Goal: Task Accomplishment & Management: Manage account settings

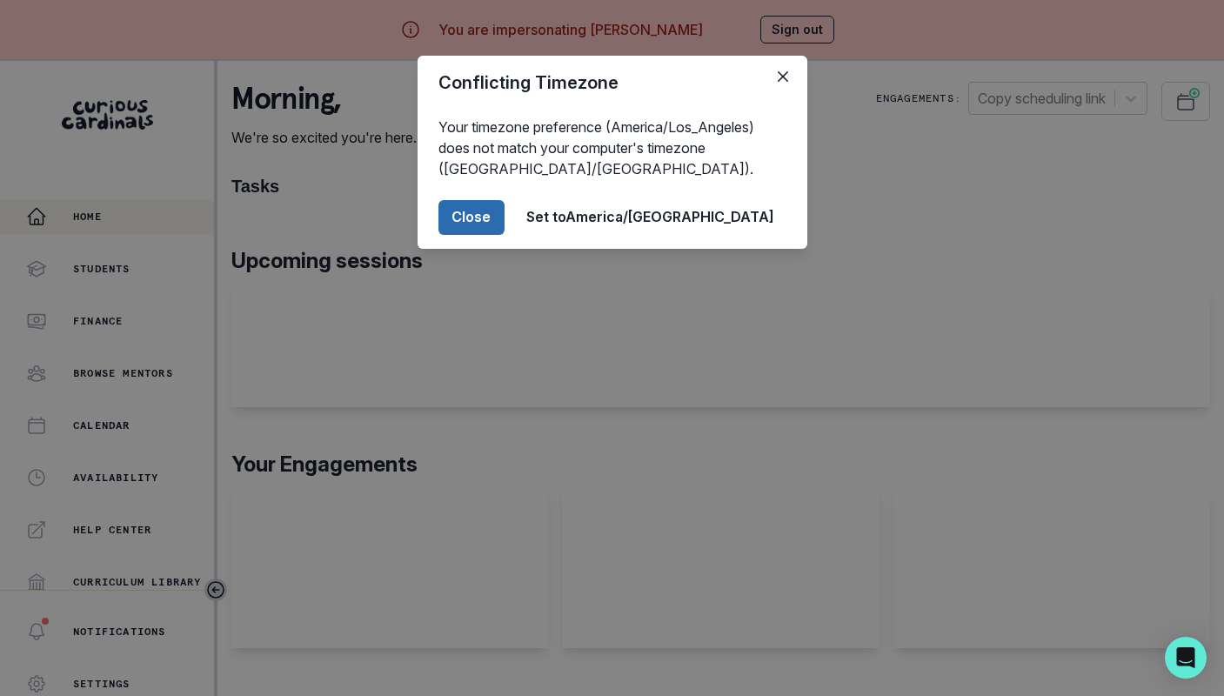
click at [505, 211] on button "Close" at bounding box center [471, 217] width 66 height 35
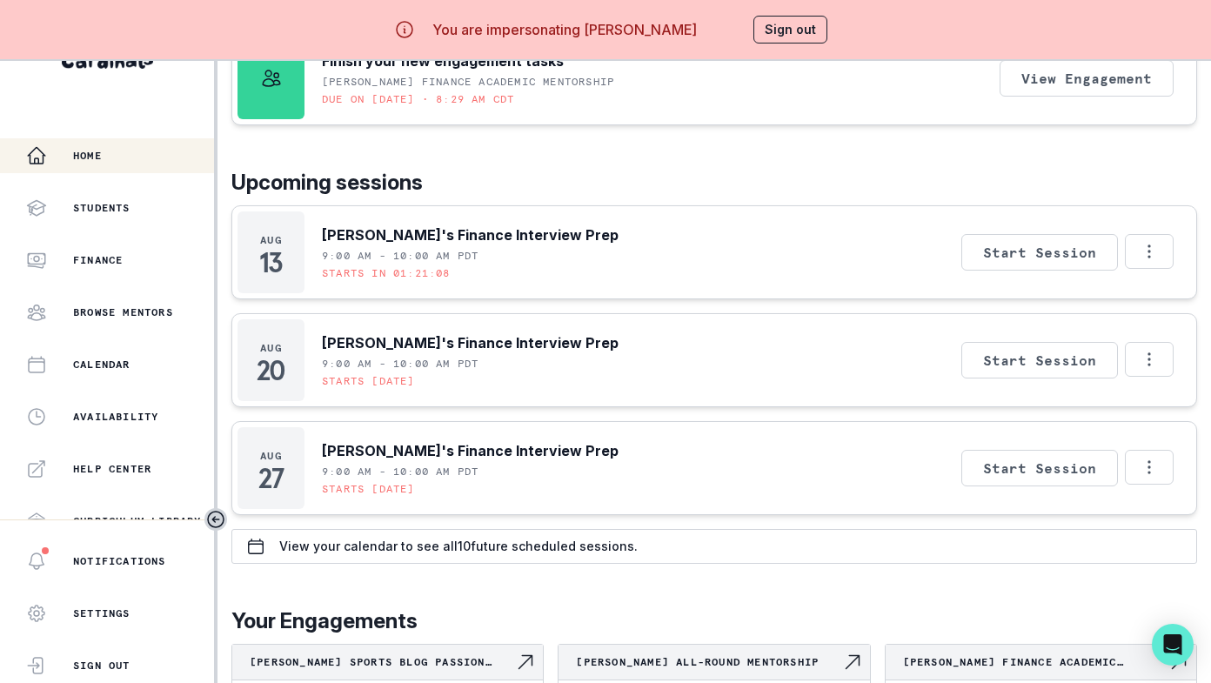
scroll to position [187, 0]
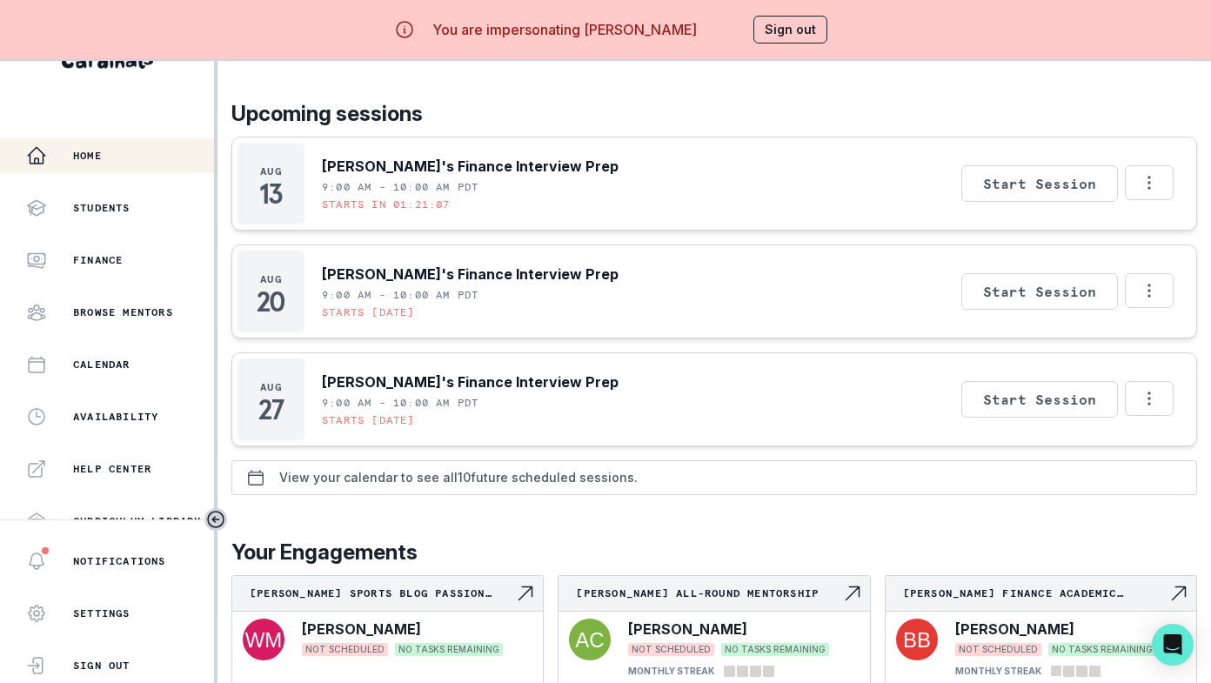
click at [578, 471] on p "View your calendar to see all 10 future scheduled sessions." at bounding box center [458, 478] width 358 height 14
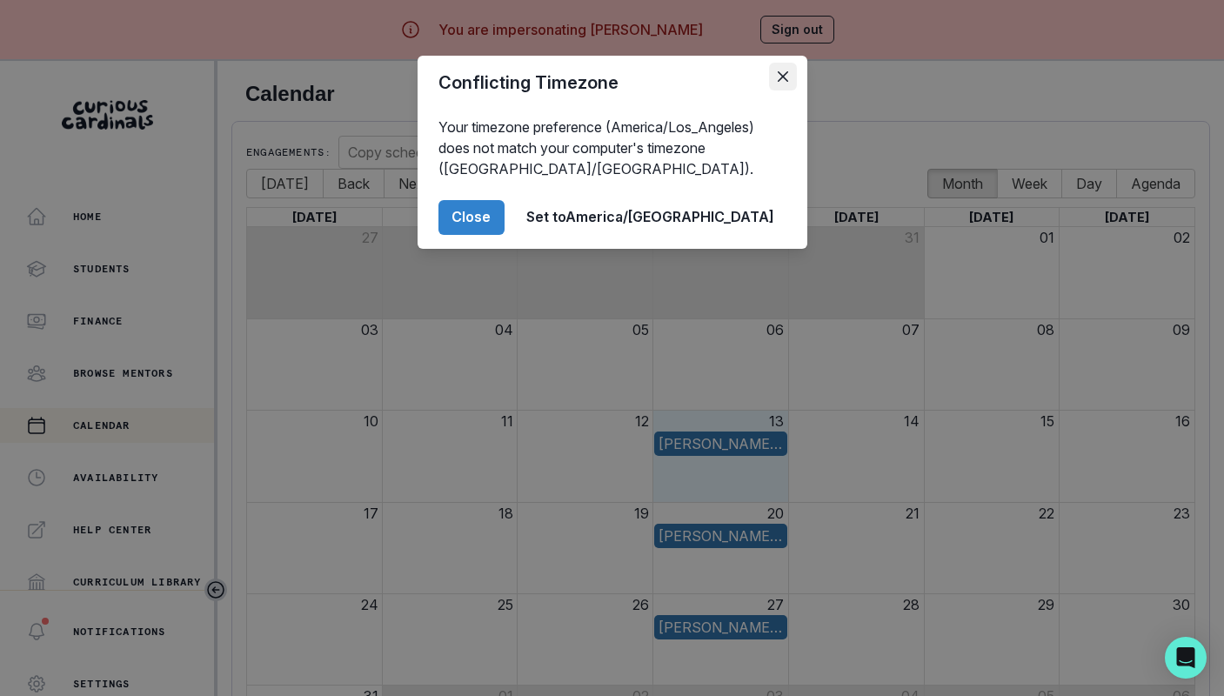
click at [776, 87] on button "Close" at bounding box center [783, 77] width 28 height 28
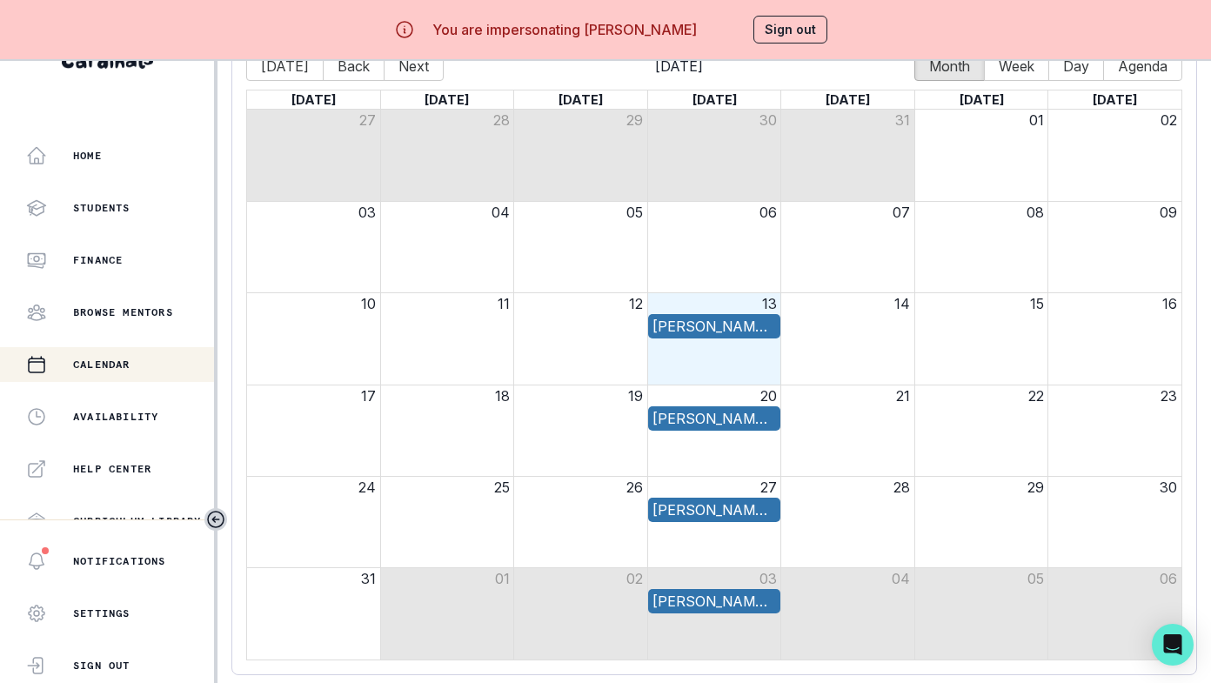
scroll to position [74, 0]
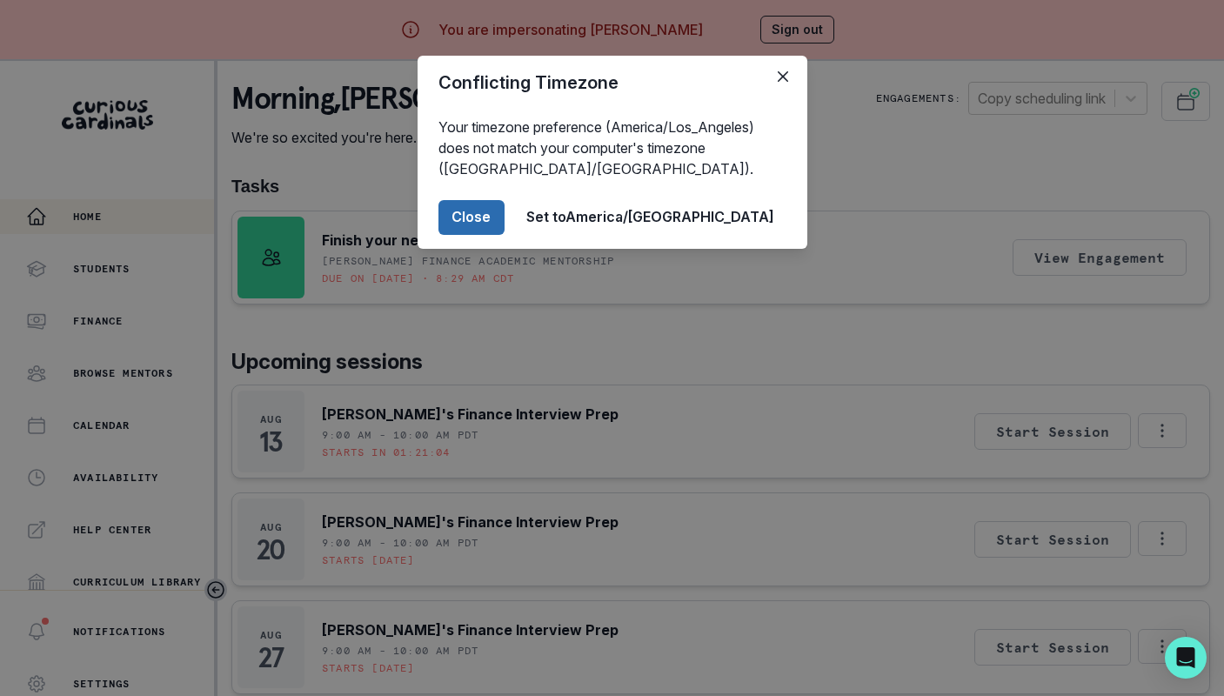
click at [505, 218] on button "Close" at bounding box center [471, 217] width 66 height 35
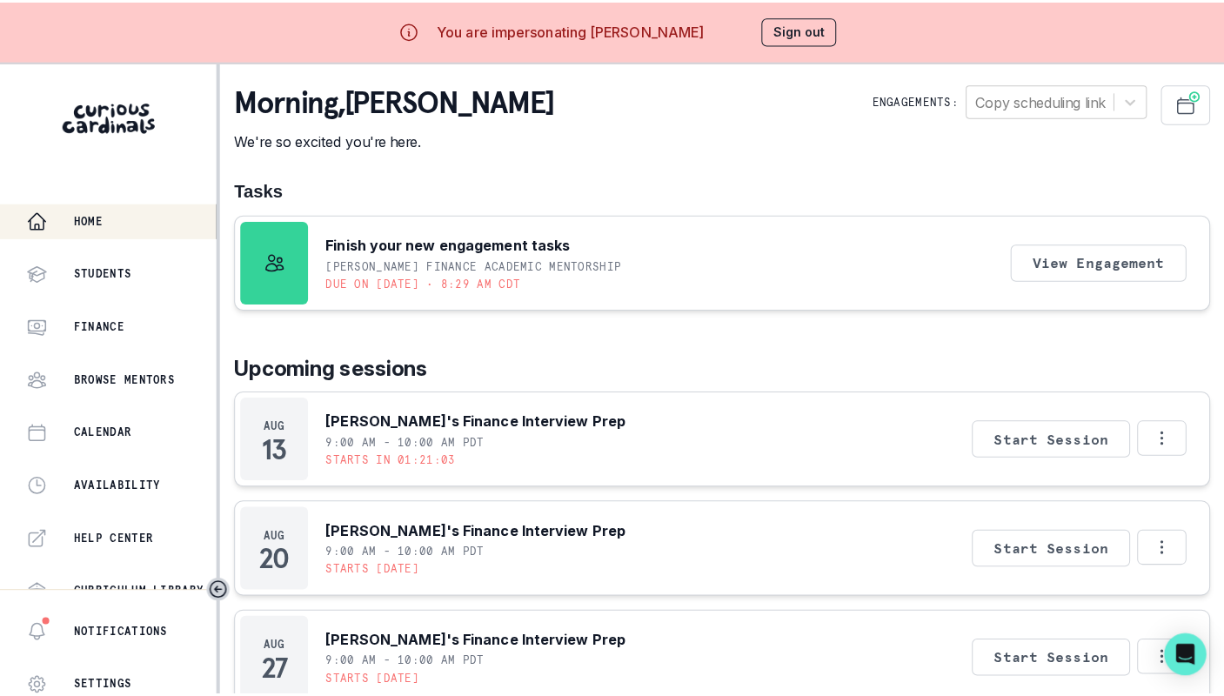
scroll to position [271, 0]
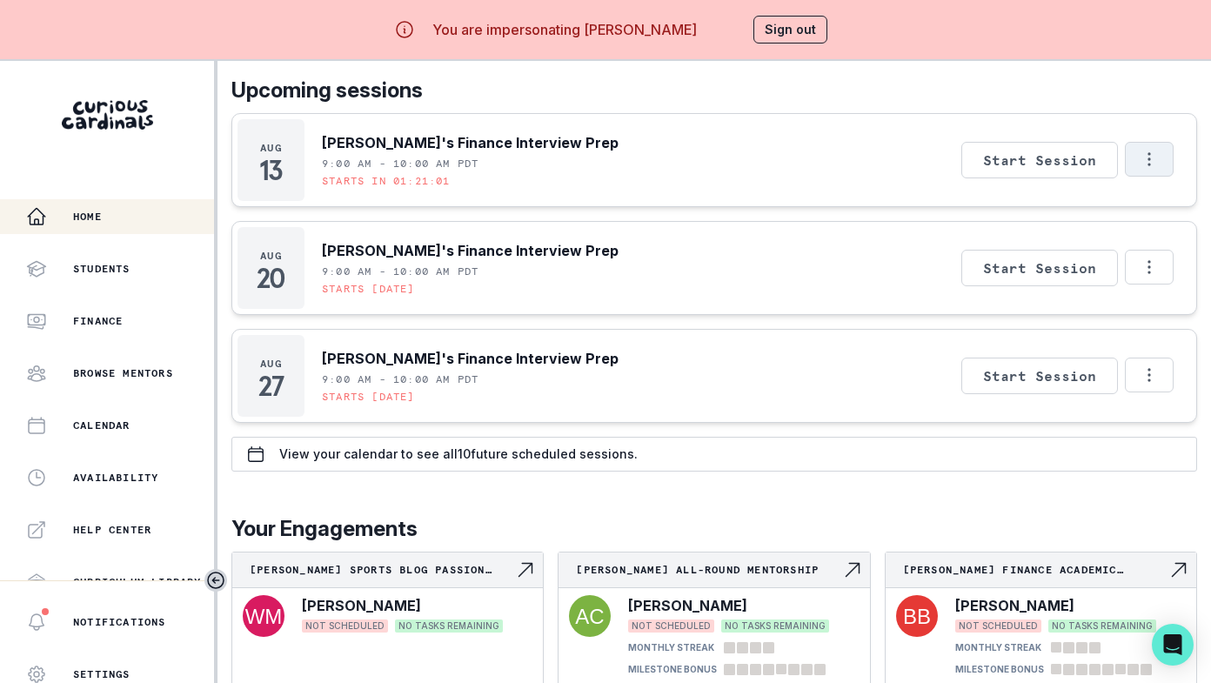
click at [1152, 152] on icon "Options" at bounding box center [1149, 159] width 19 height 19
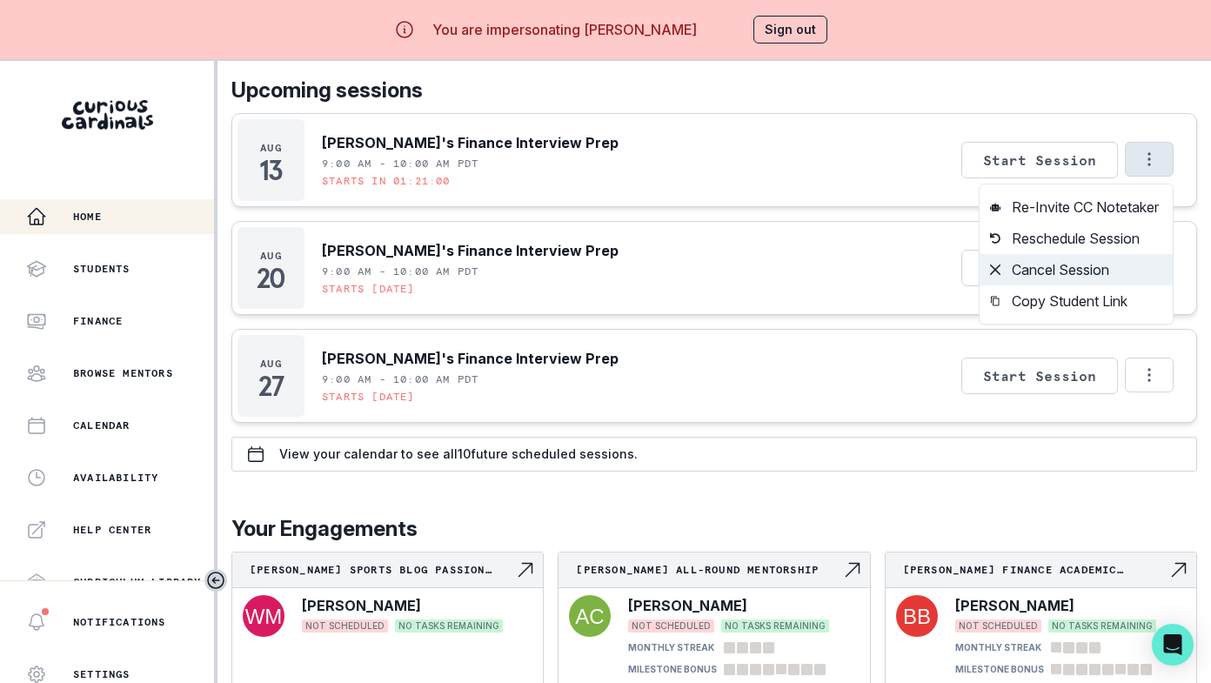
click at [1100, 274] on button "Cancel Session" at bounding box center [1075, 269] width 193 height 31
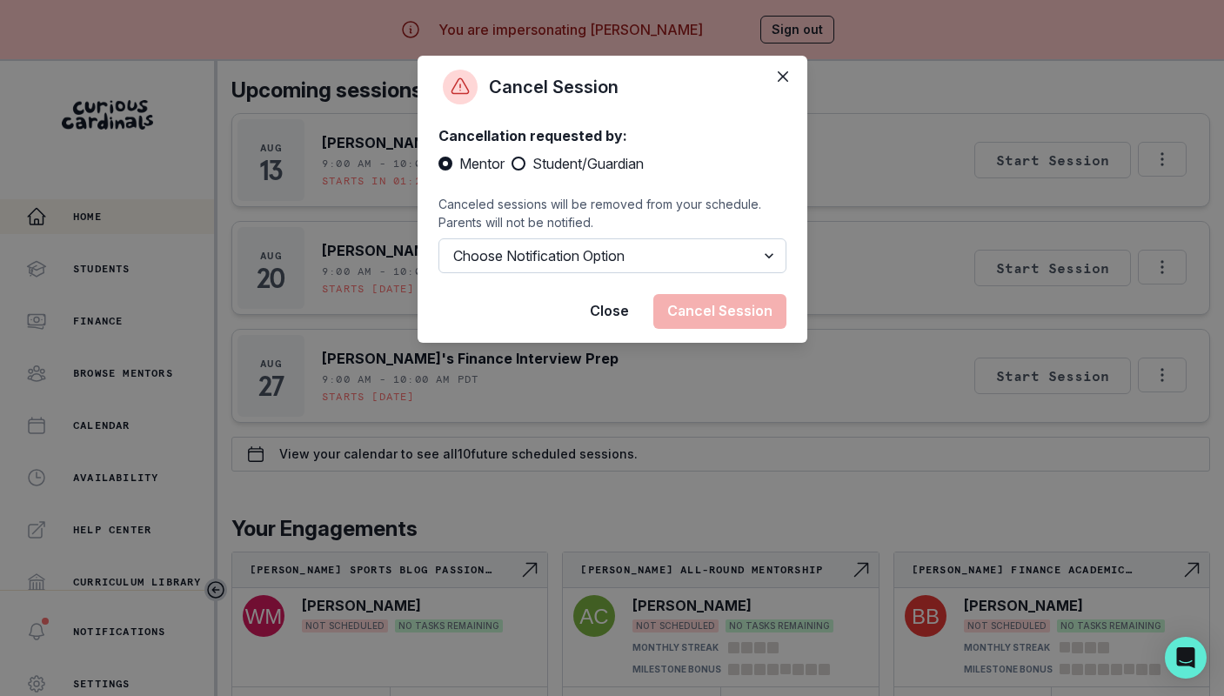
click at [578, 257] on select "Choose Notification Option Notify Family Do Not Notify Family" at bounding box center [612, 255] width 348 height 35
select select "option2"
click at [717, 317] on button "Cancel Session" at bounding box center [719, 311] width 133 height 35
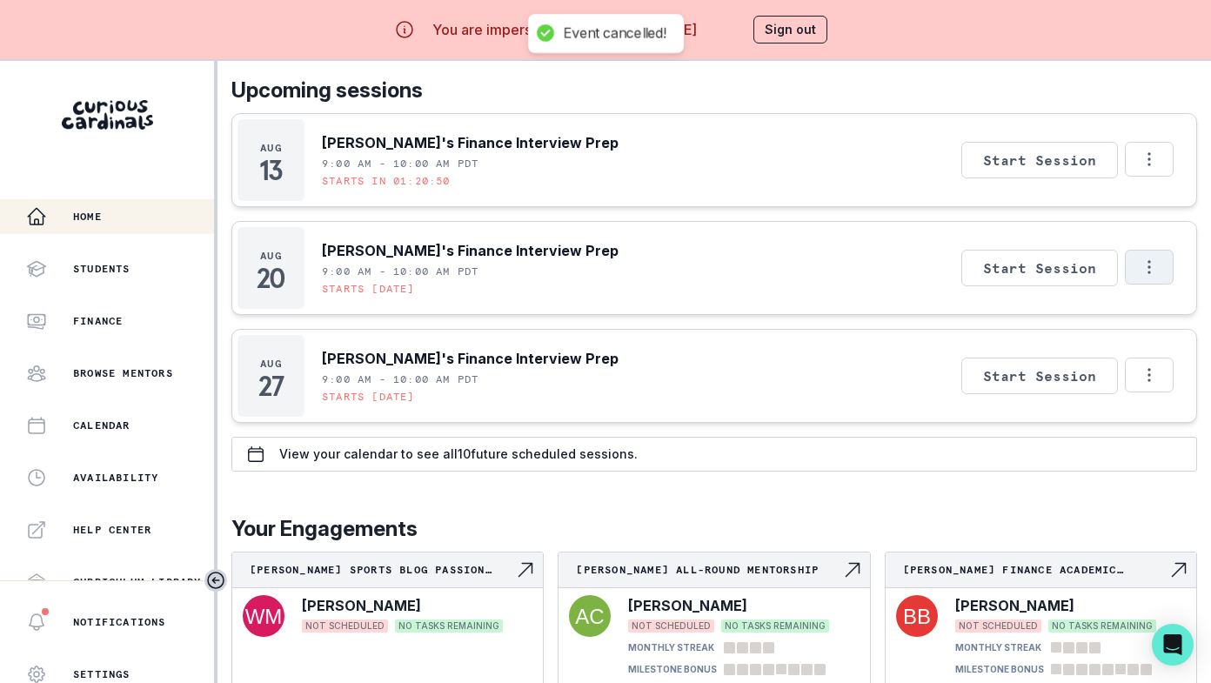
click at [1154, 264] on div "[DATE] [PERSON_NAME]'s Finance Interview Prep 9:00 AM - 10:00 AM PDT Starts in …" at bounding box center [714, 268] width 966 height 310
click at [1150, 165] on icon "Options" at bounding box center [1149, 159] width 19 height 19
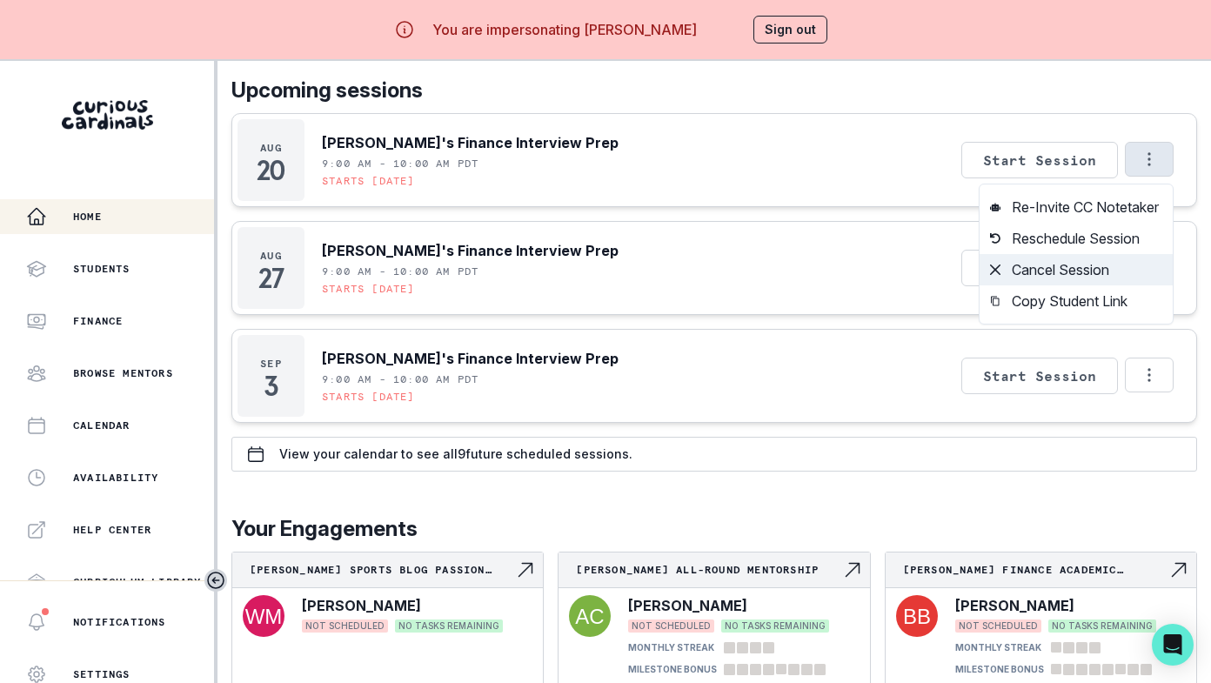
click at [1095, 268] on button "Cancel Session" at bounding box center [1075, 269] width 193 height 31
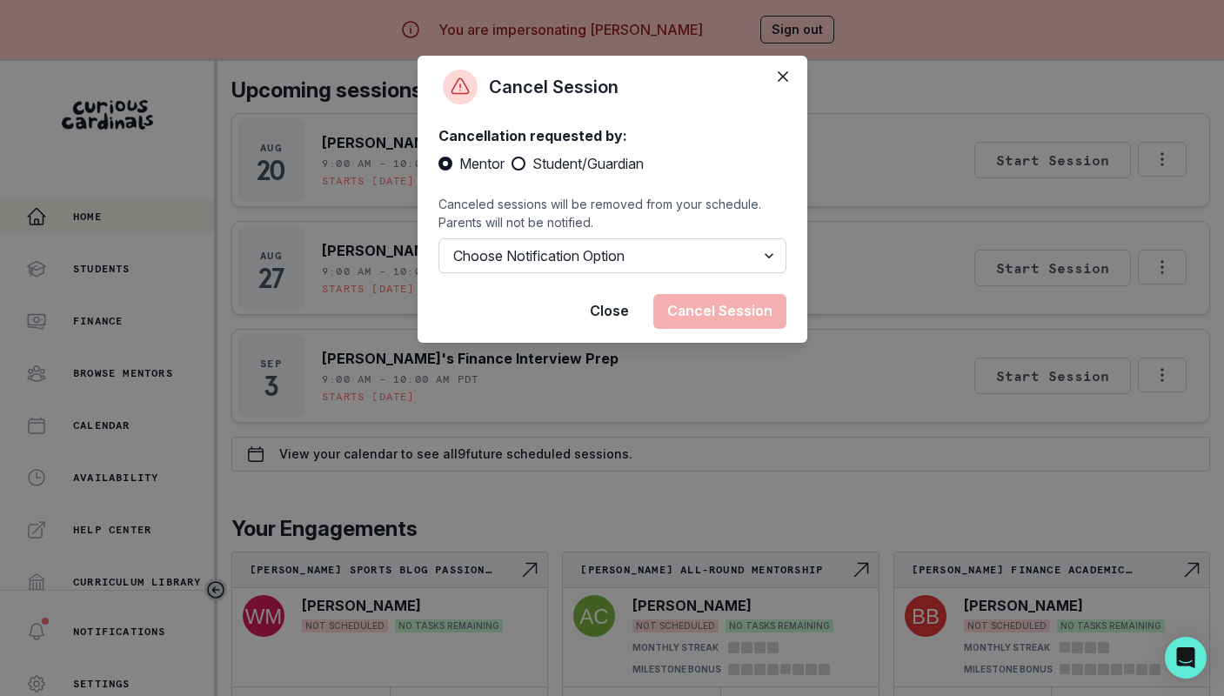
click at [661, 251] on select "Choose Notification Option Notify Family Do Not Notify Family" at bounding box center [612, 255] width 348 height 35
select select "option2"
click at [738, 312] on button "Cancel Session" at bounding box center [719, 311] width 133 height 35
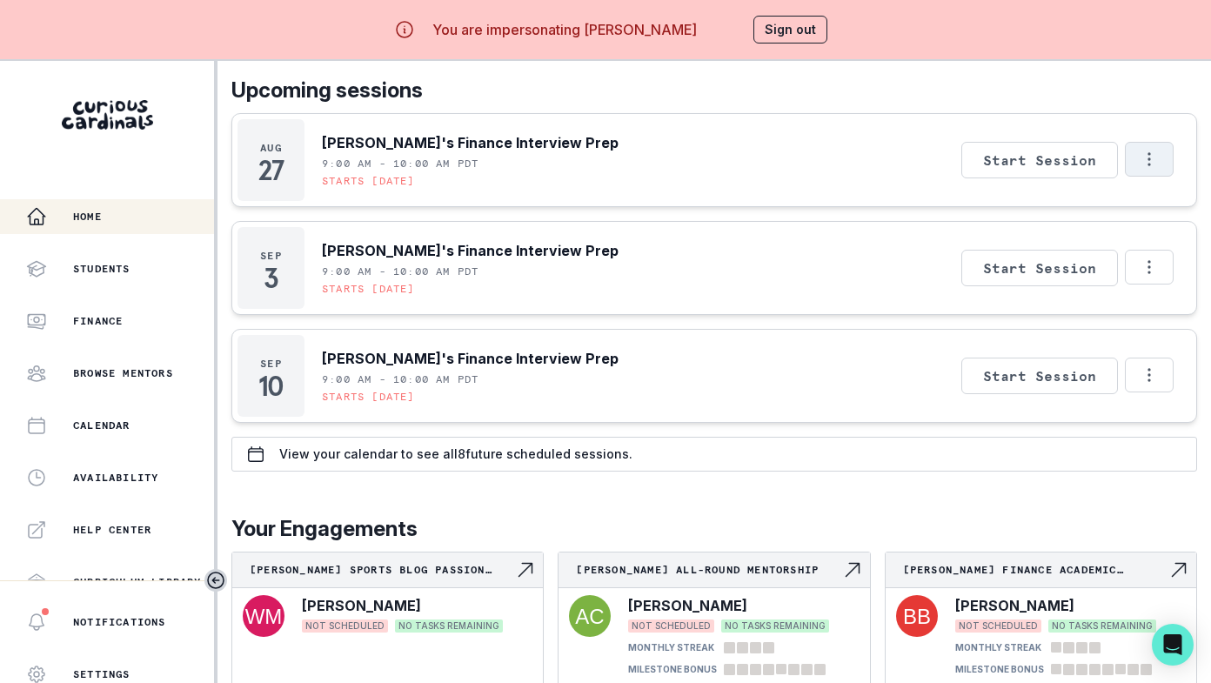
click at [1132, 167] on button "Options" at bounding box center [1149, 159] width 49 height 35
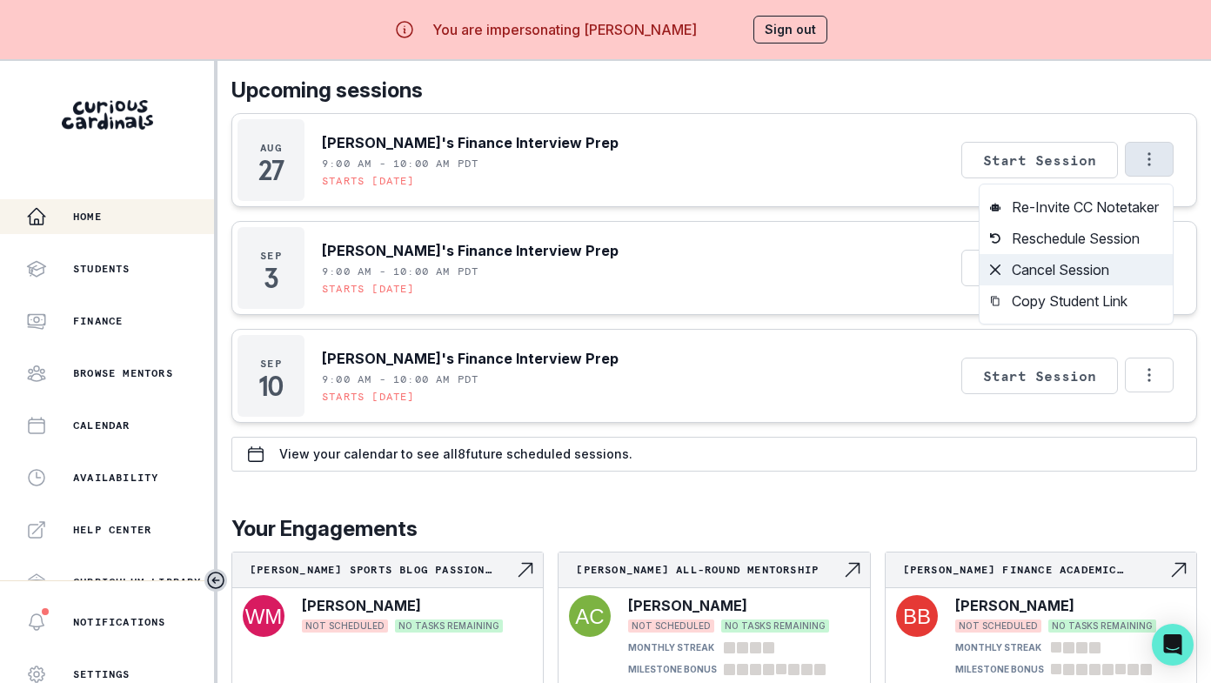
click at [1056, 272] on button "Cancel Session" at bounding box center [1075, 269] width 193 height 31
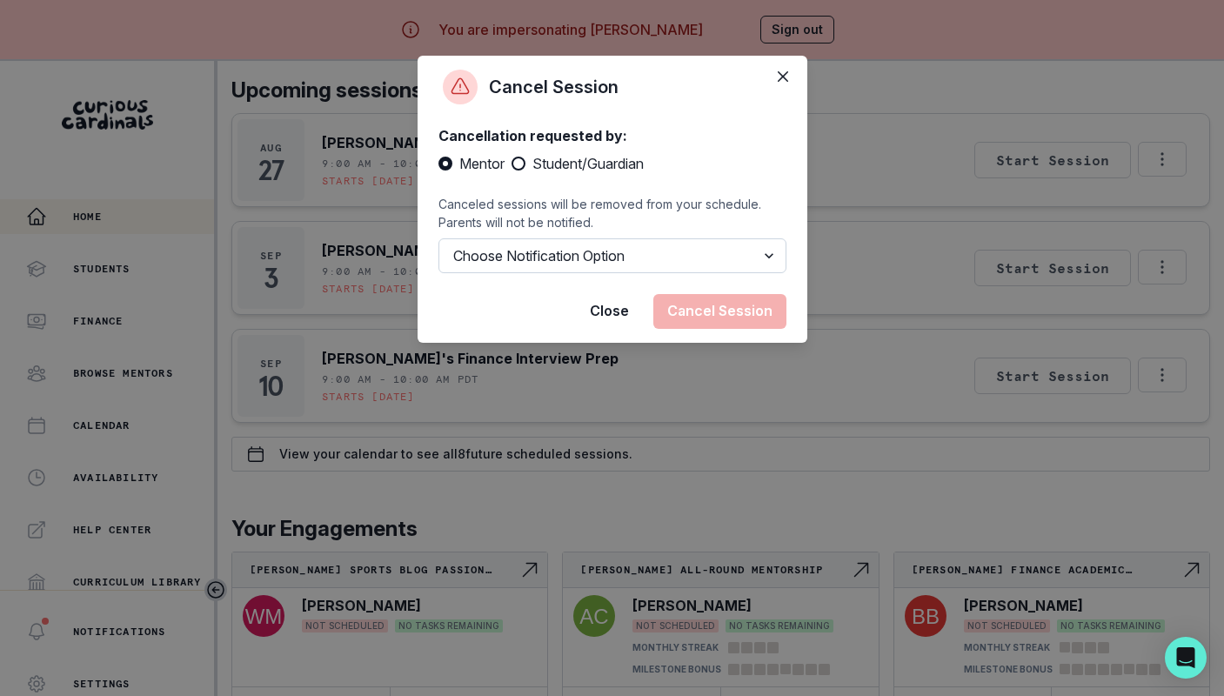
click at [705, 243] on select "Choose Notification Option Notify Family Do Not Notify Family" at bounding box center [612, 255] width 348 height 35
select select "option2"
click at [731, 312] on button "Cancel Session" at bounding box center [719, 311] width 133 height 35
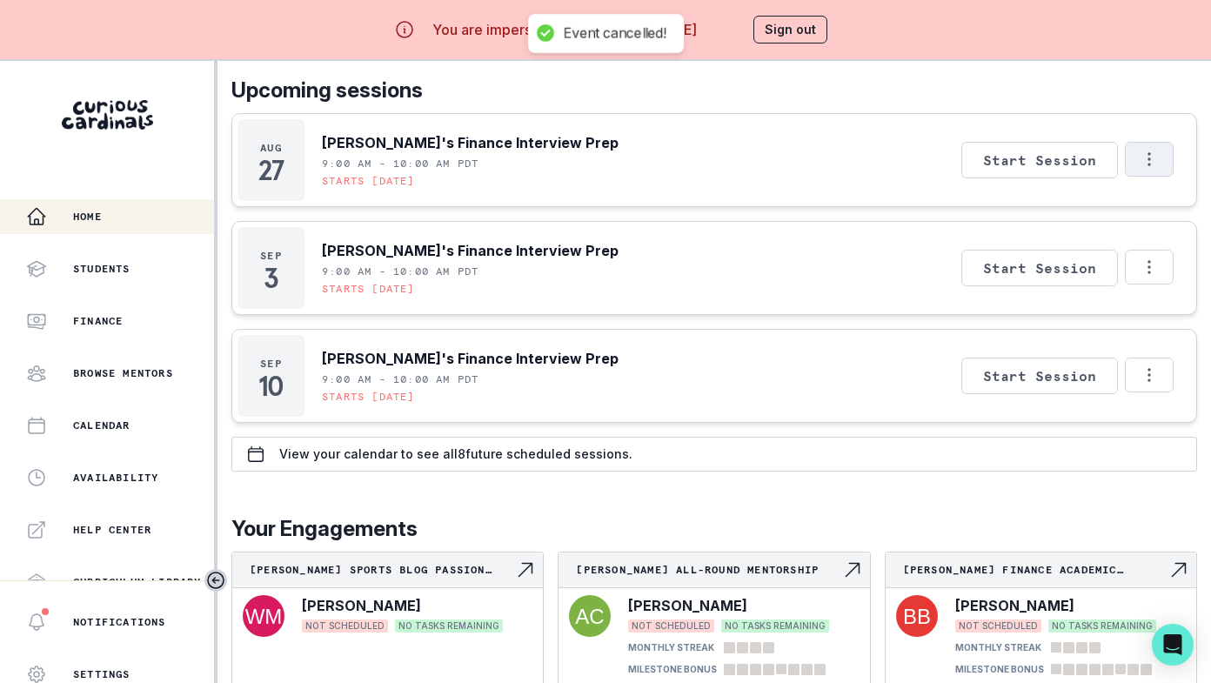
click at [1155, 160] on icon "Options" at bounding box center [1149, 159] width 19 height 19
click at [1083, 358] on button "Start Session" at bounding box center [1039, 376] width 157 height 37
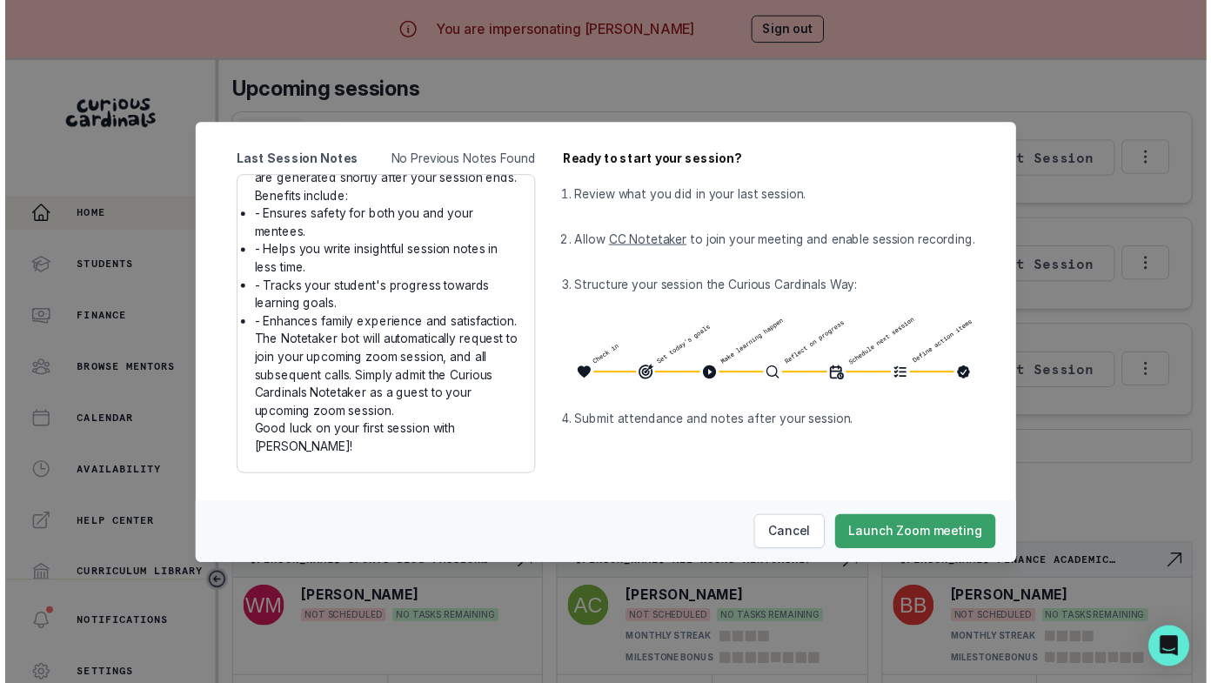
scroll to position [97, 0]
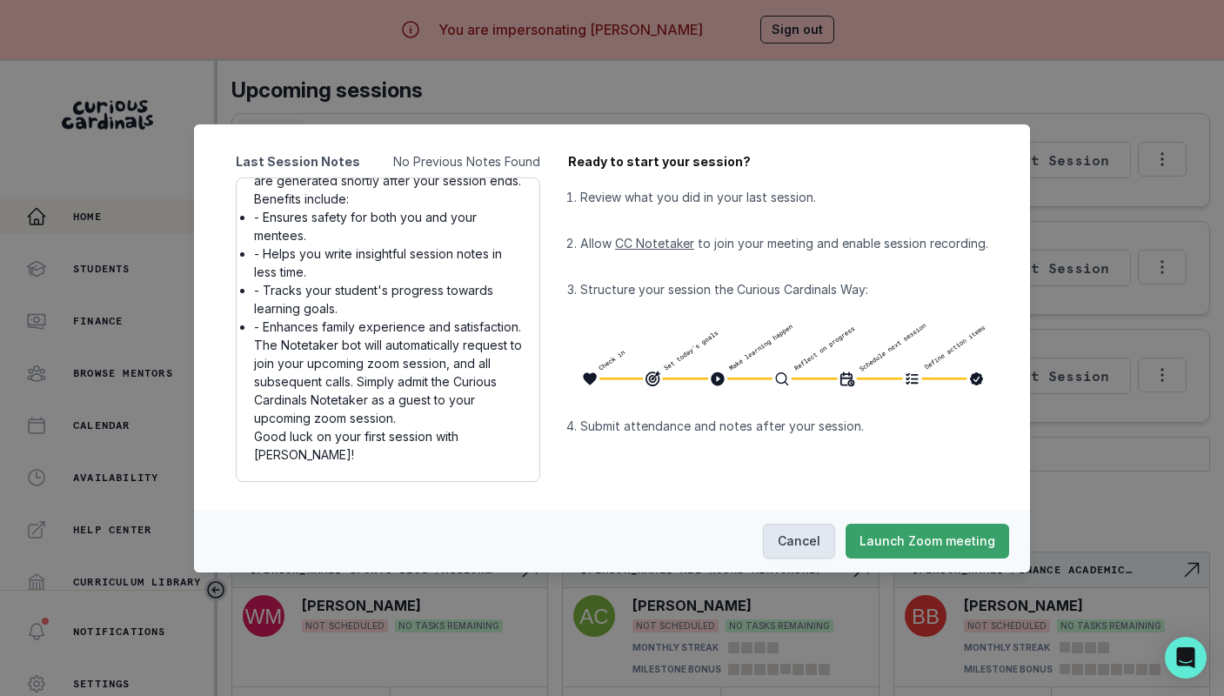
click at [784, 545] on button "Cancel" at bounding box center [799, 541] width 72 height 35
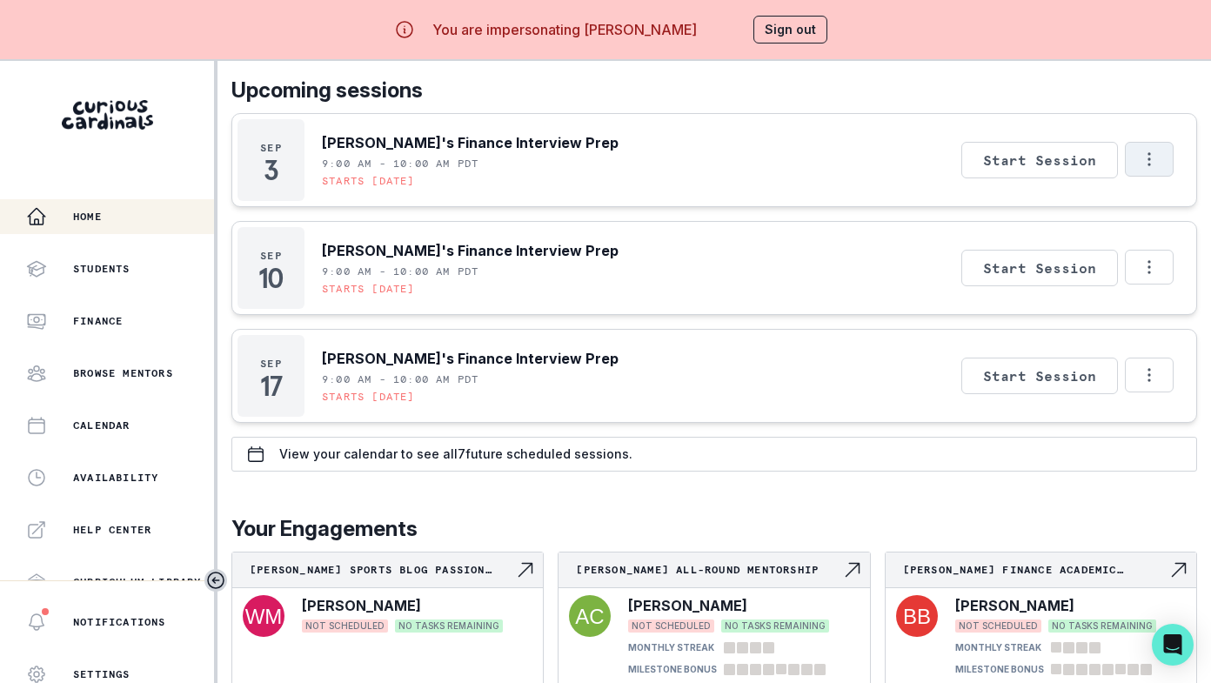
click at [1155, 156] on icon "Options" at bounding box center [1149, 159] width 19 height 19
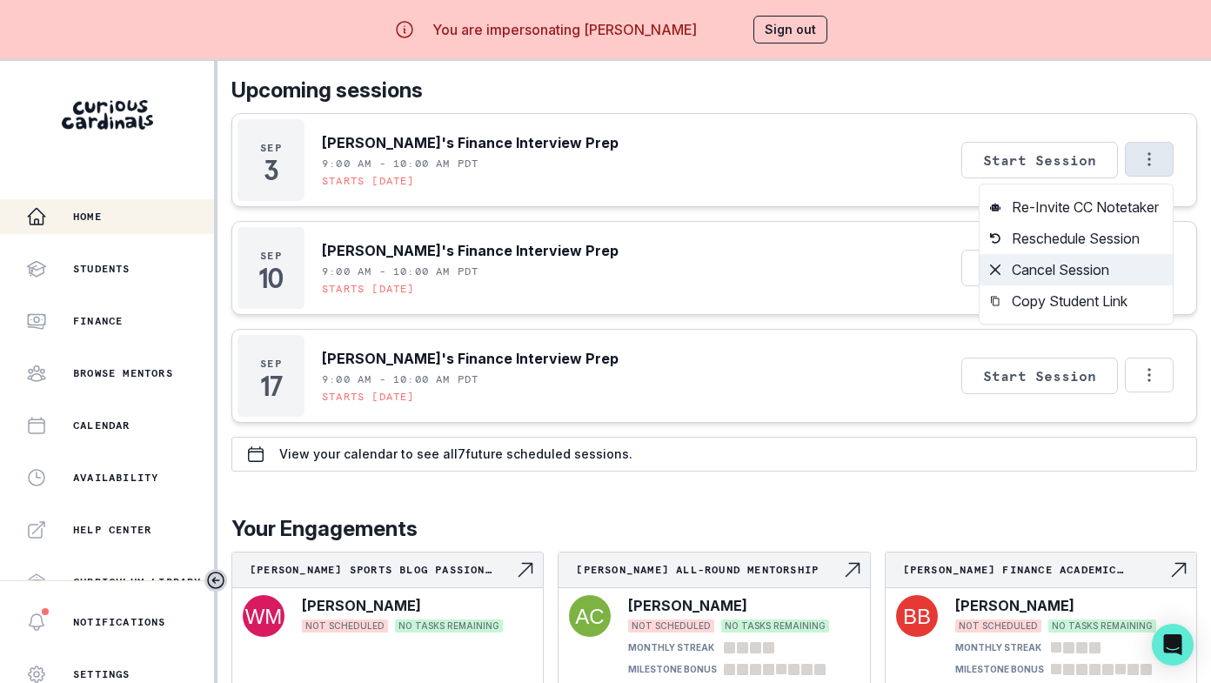
click at [1094, 266] on button "Cancel Session" at bounding box center [1075, 269] width 193 height 31
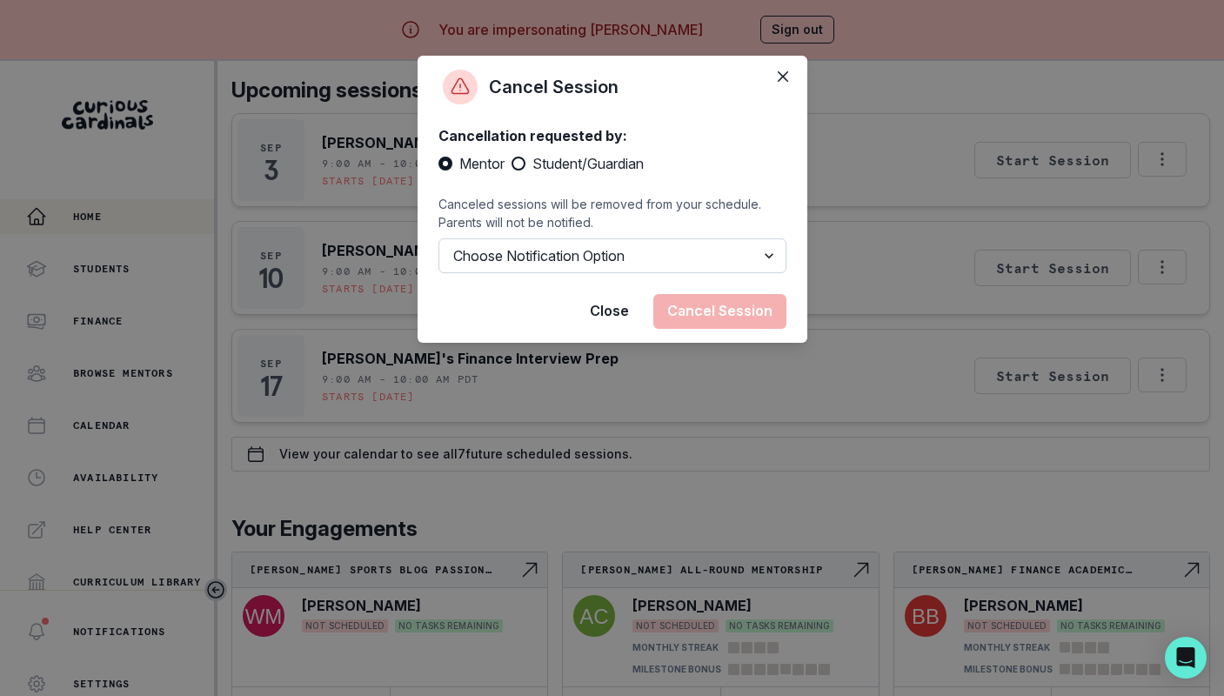
click at [542, 244] on div "Cancellation requested by: Mentor Student/Guardian Canceled sessions will be re…" at bounding box center [612, 199] width 348 height 148
click at [542, 245] on select "Choose Notification Option Notify Family Do Not Notify Family" at bounding box center [612, 255] width 348 height 35
select select "option2"
click at [720, 317] on button "Cancel Session" at bounding box center [719, 311] width 133 height 35
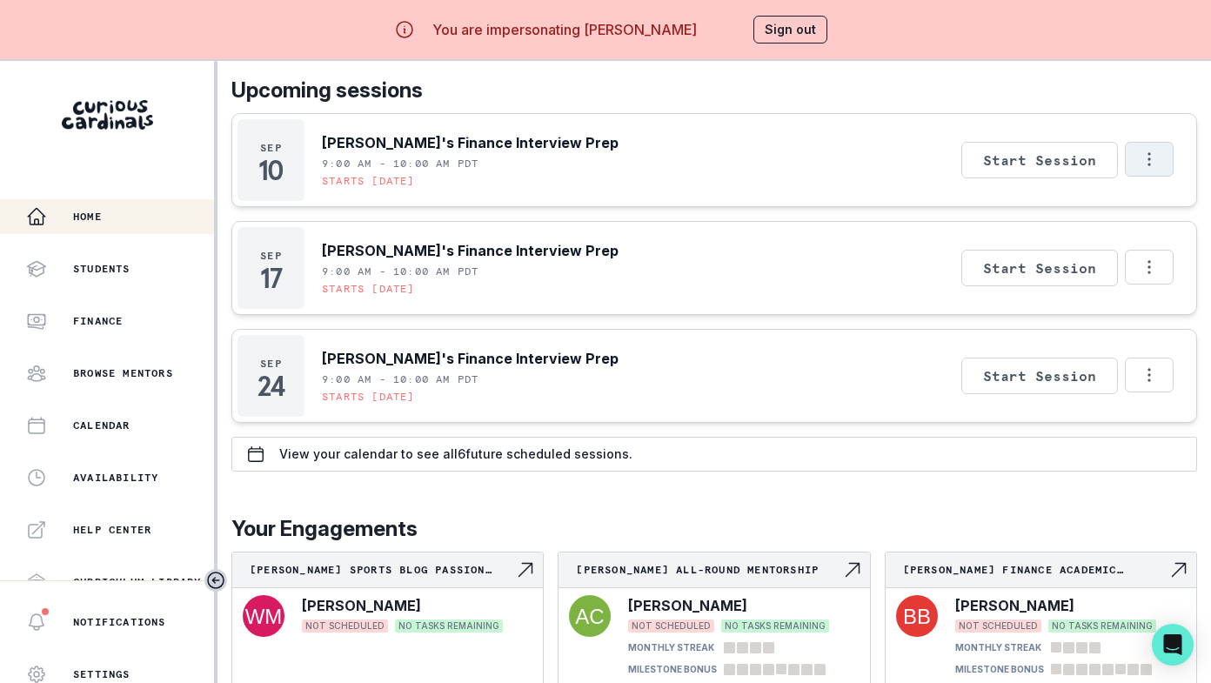
click at [1166, 153] on button "Options" at bounding box center [1149, 159] width 49 height 35
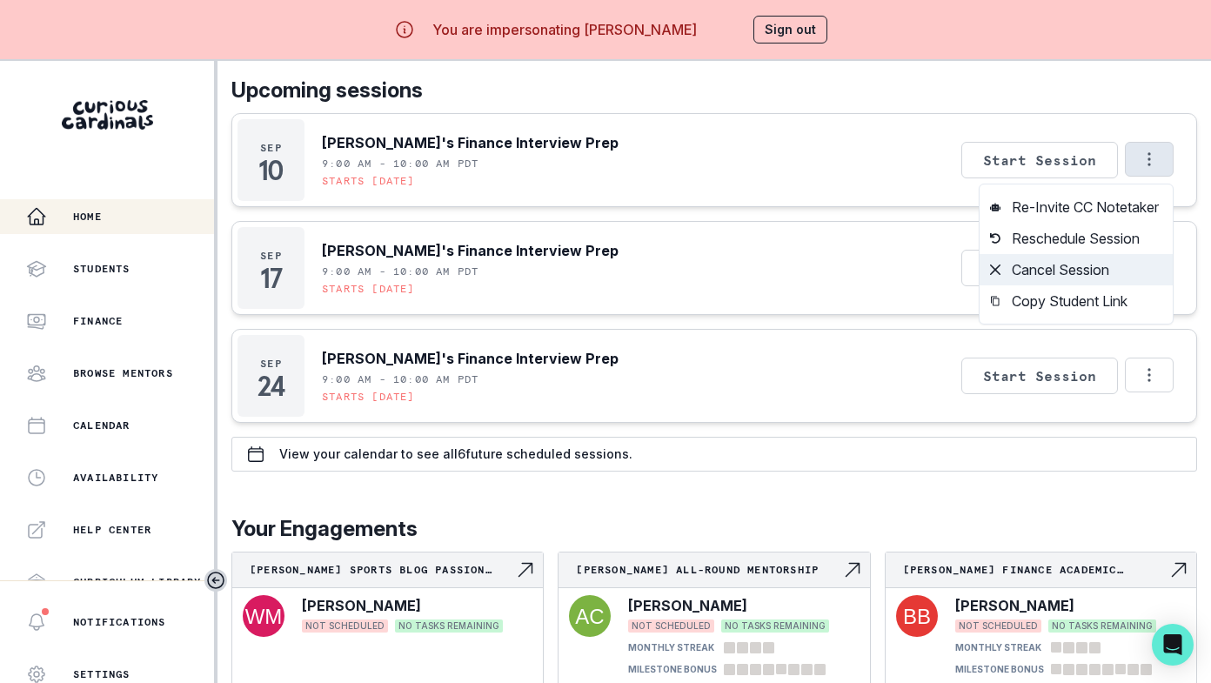
click at [1044, 275] on button "Cancel Session" at bounding box center [1075, 269] width 193 height 31
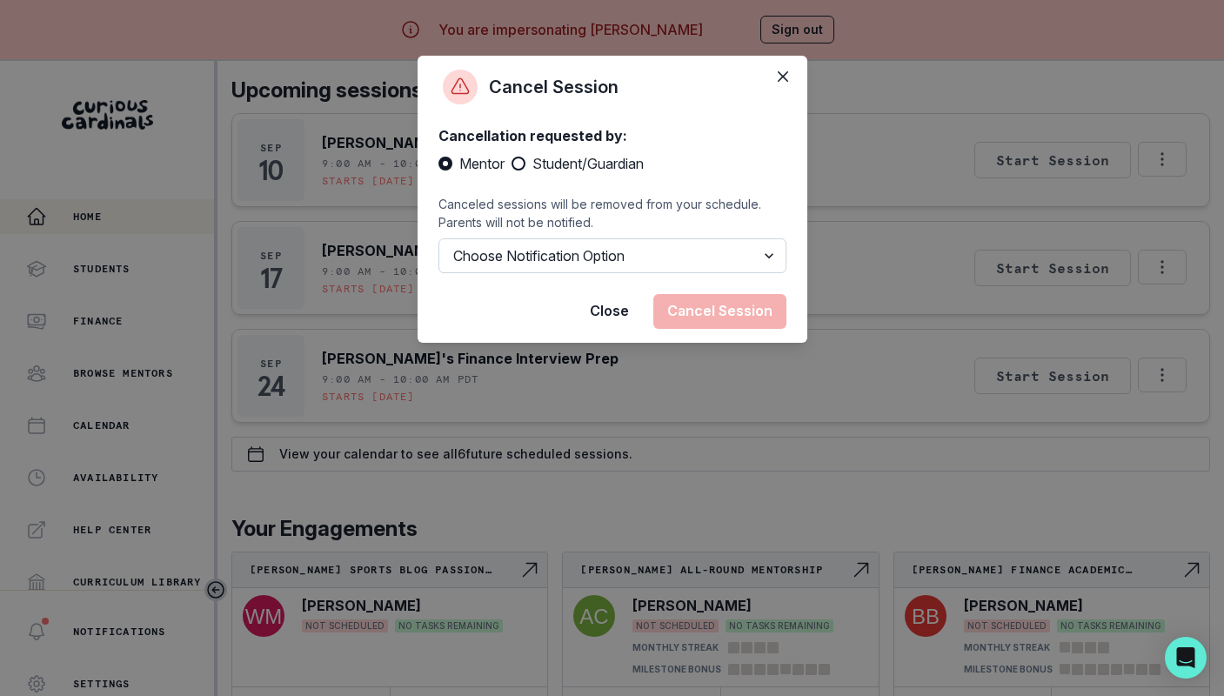
click at [610, 251] on select "Choose Notification Option Notify Family Do Not Notify Family" at bounding box center [612, 255] width 348 height 35
select select "option2"
click at [696, 314] on button "Cancel Session" at bounding box center [719, 311] width 133 height 35
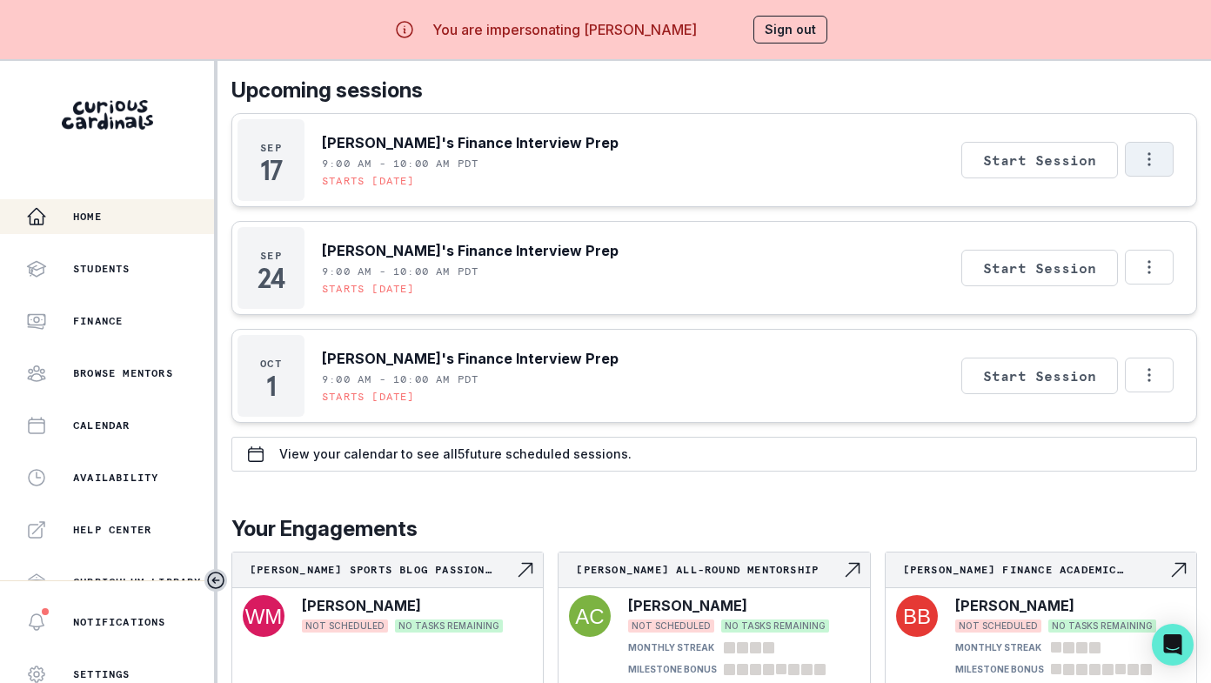
click at [1133, 155] on button "Options" at bounding box center [1149, 159] width 49 height 35
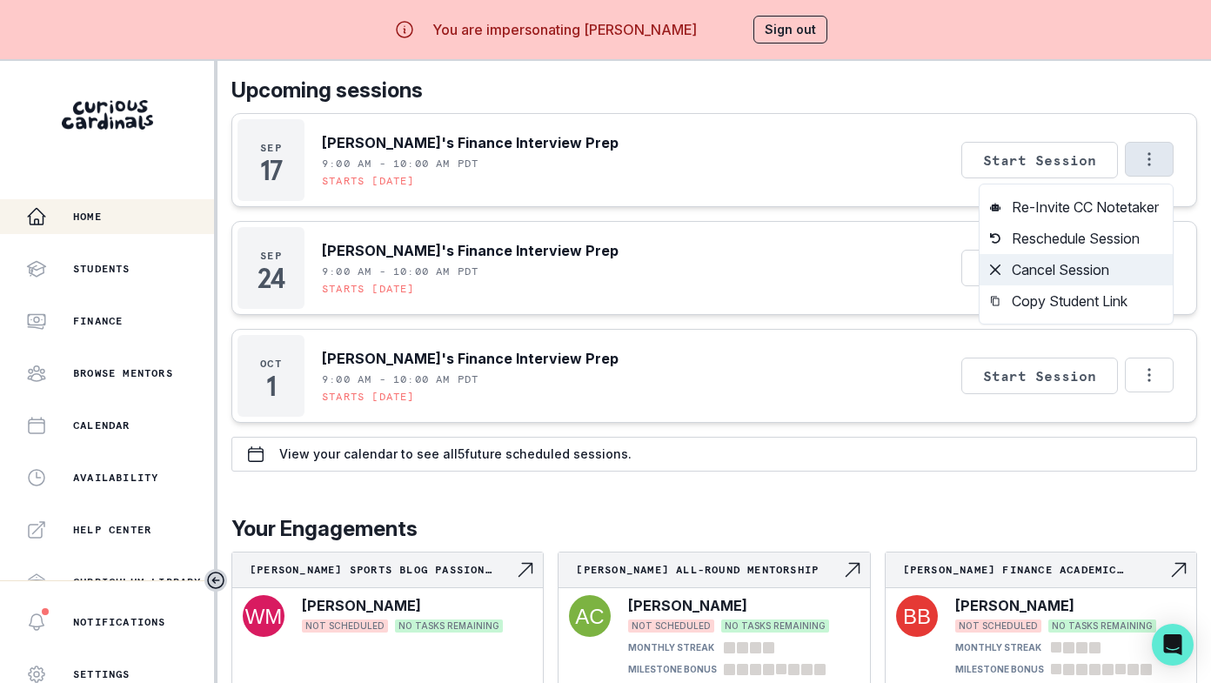
click at [1059, 271] on button "Cancel Session" at bounding box center [1075, 269] width 193 height 31
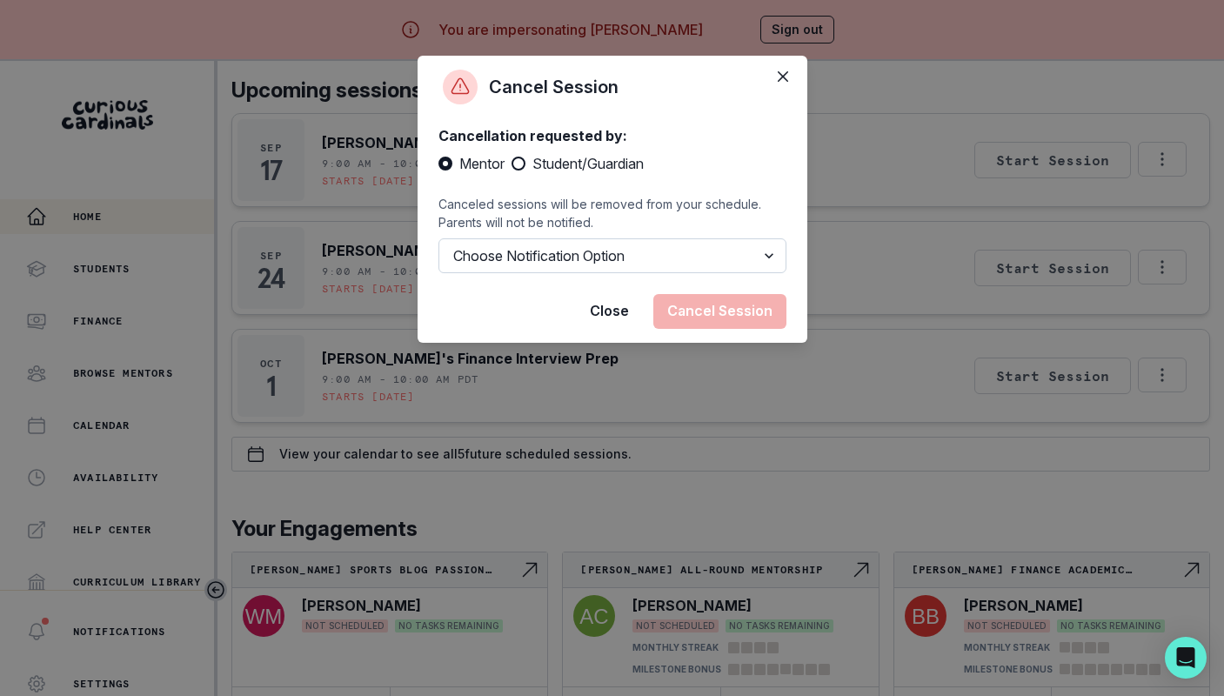
click at [636, 245] on select "Choose Notification Option Notify Family Do Not Notify Family" at bounding box center [612, 255] width 348 height 35
select select "option2"
click at [717, 310] on button "Cancel Session" at bounding box center [719, 311] width 133 height 35
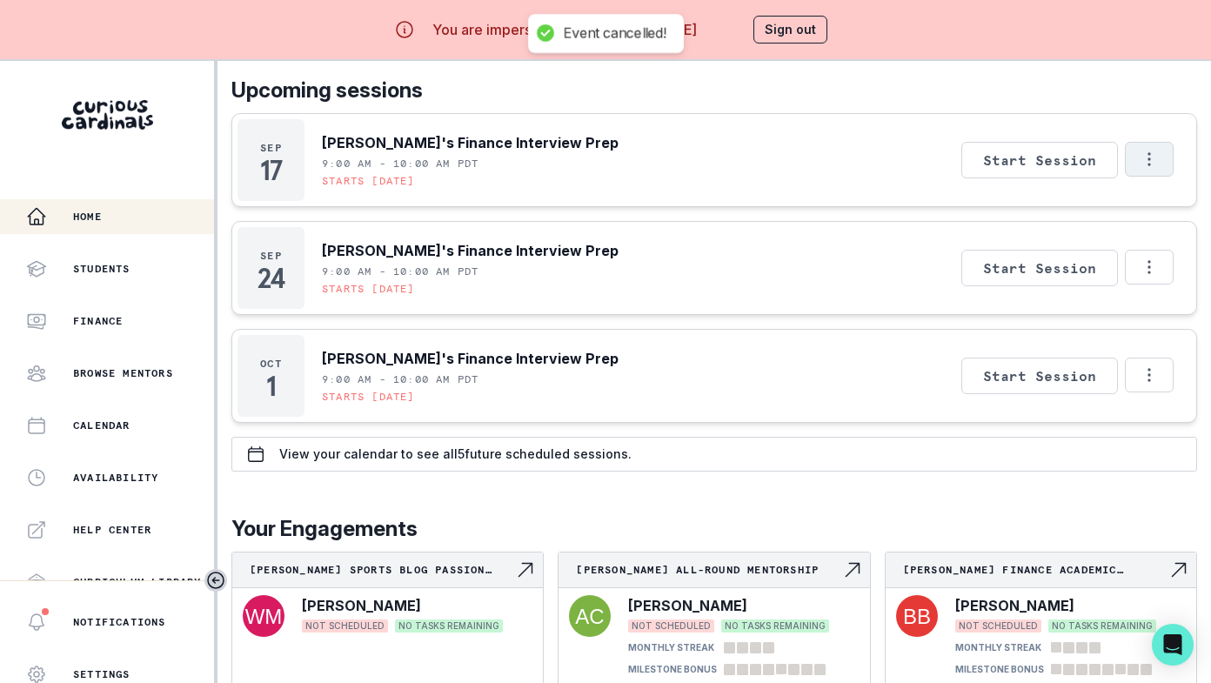
click at [1149, 151] on icon "Options" at bounding box center [1149, 159] width 19 height 19
click at [1153, 164] on icon "Options" at bounding box center [1149, 159] width 19 height 19
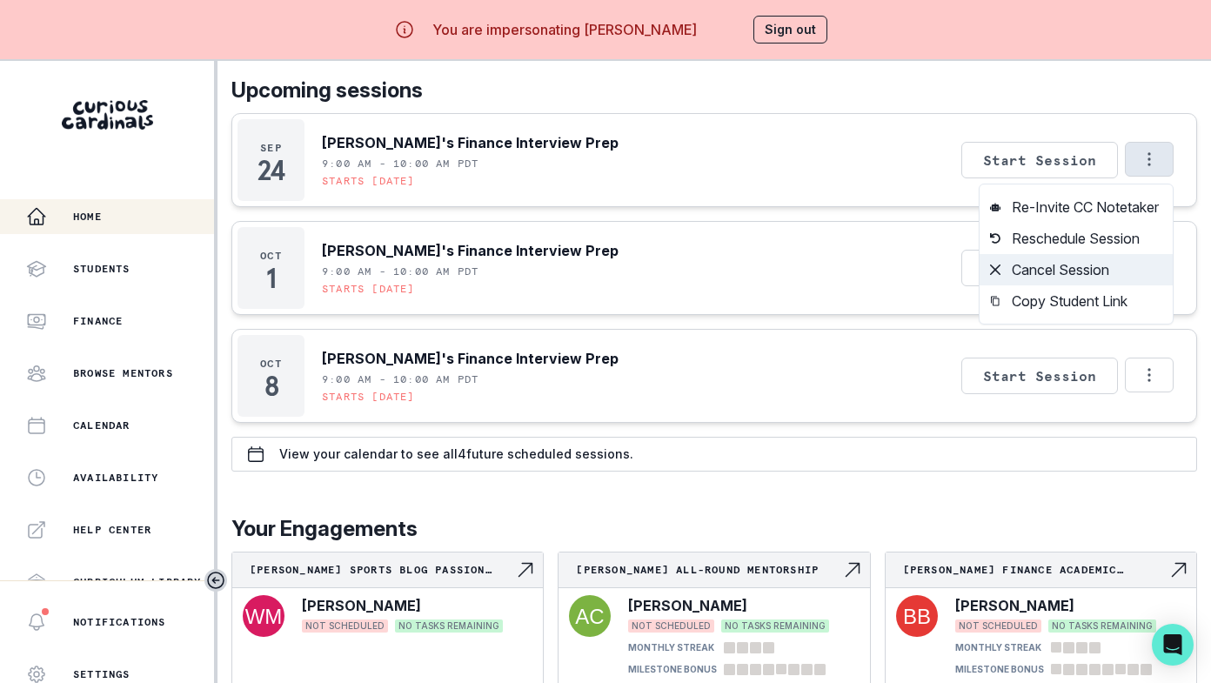
click at [1031, 261] on button "Cancel Session" at bounding box center [1075, 269] width 193 height 31
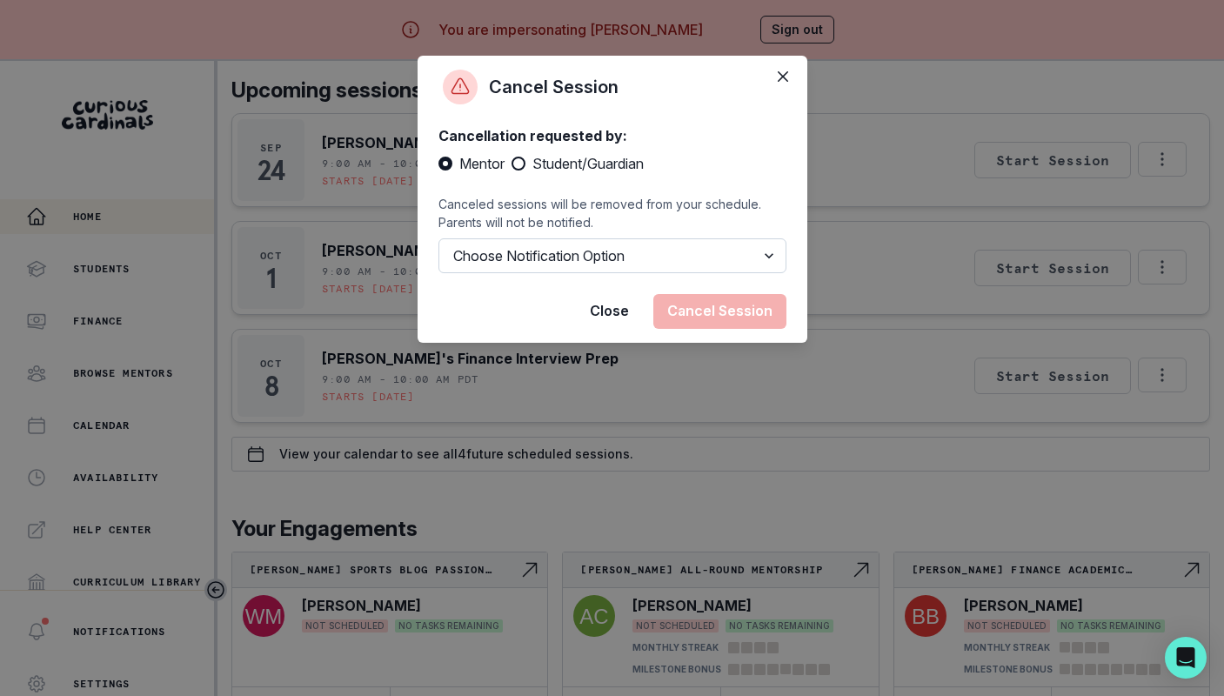
click at [615, 260] on select "Choose Notification Option Notify Family Do Not Notify Family" at bounding box center [612, 255] width 348 height 35
select select "option2"
click at [765, 319] on button "Cancel Session" at bounding box center [719, 311] width 133 height 35
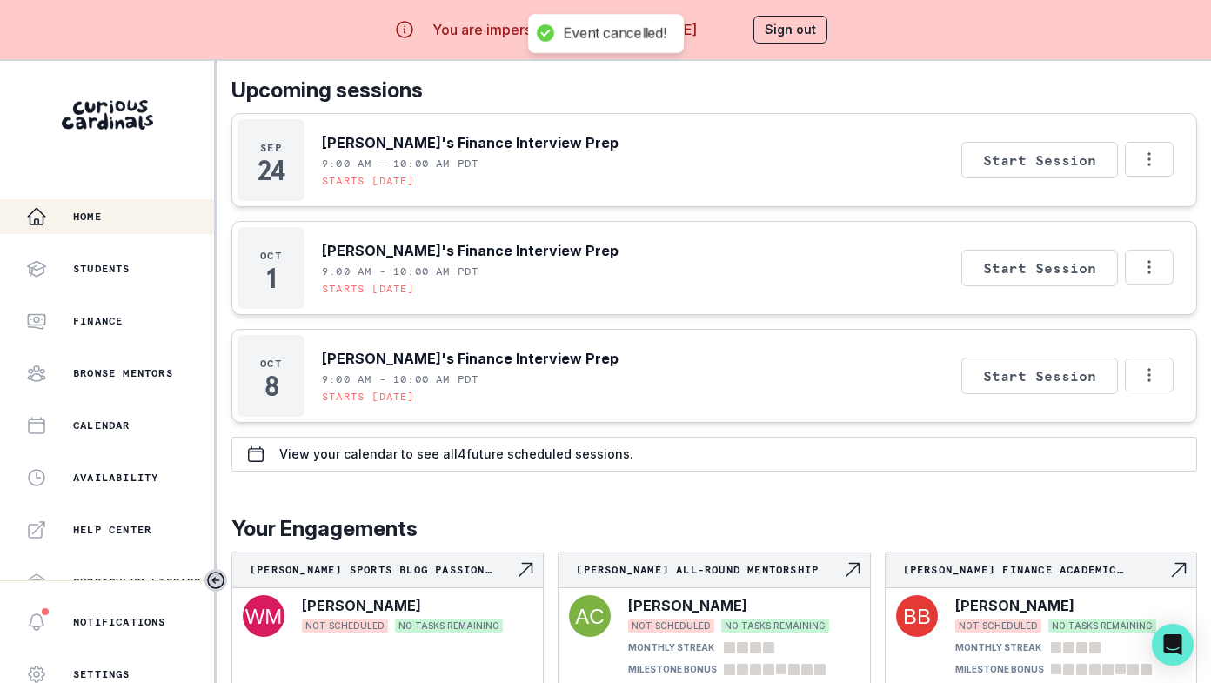
scroll to position [223, 0]
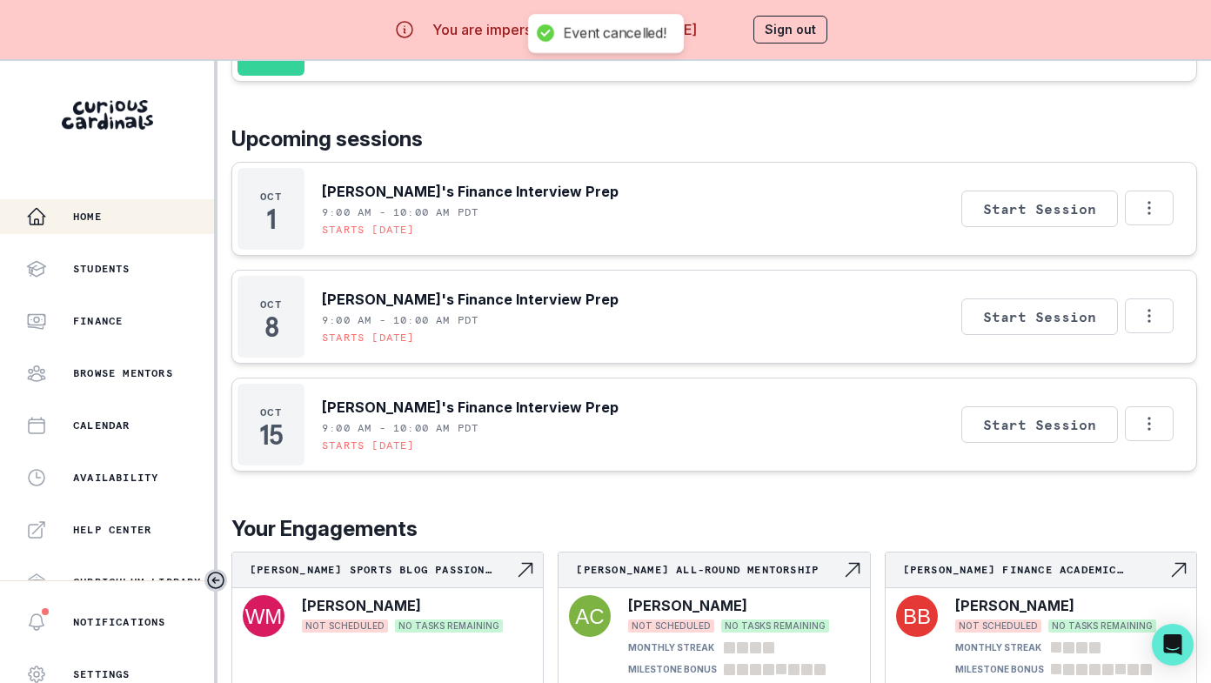
click at [1143, 166] on div "[DATE] [PERSON_NAME]'s Finance Interview Prep 9:00 AM - 10:00 AM PDT Starts [DA…" at bounding box center [714, 209] width 966 height 94
click at [1137, 197] on button "Options" at bounding box center [1149, 207] width 49 height 35
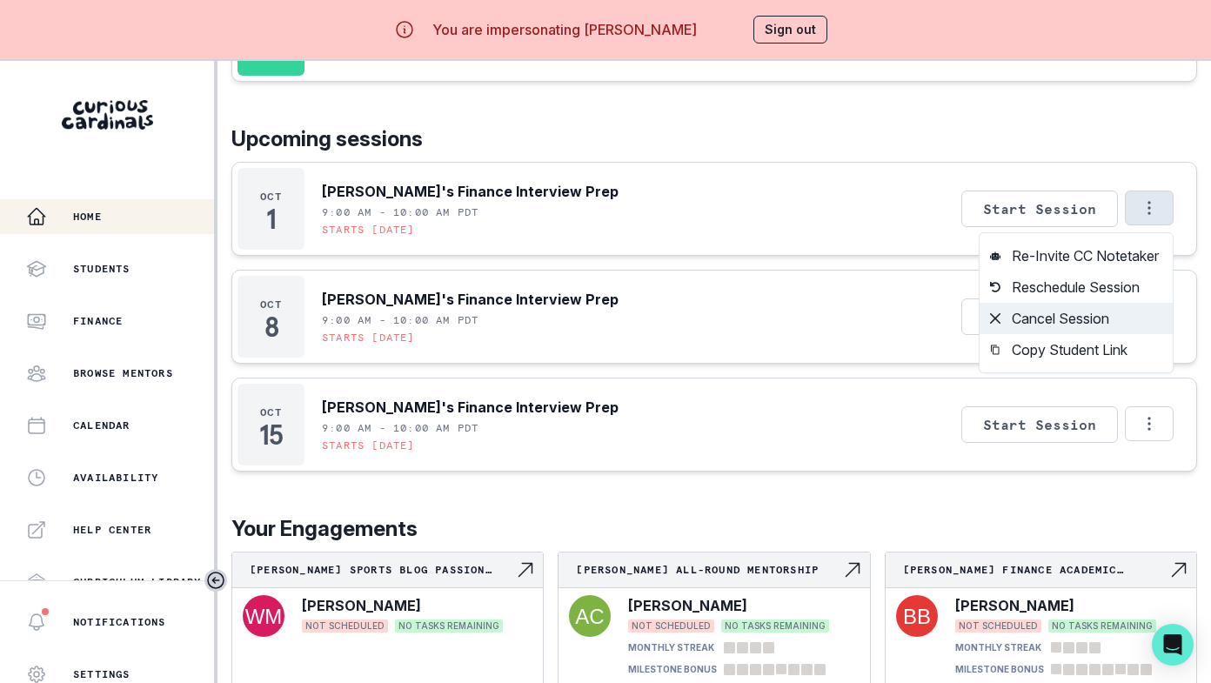
click at [1084, 328] on button "Cancel Session" at bounding box center [1075, 318] width 193 height 31
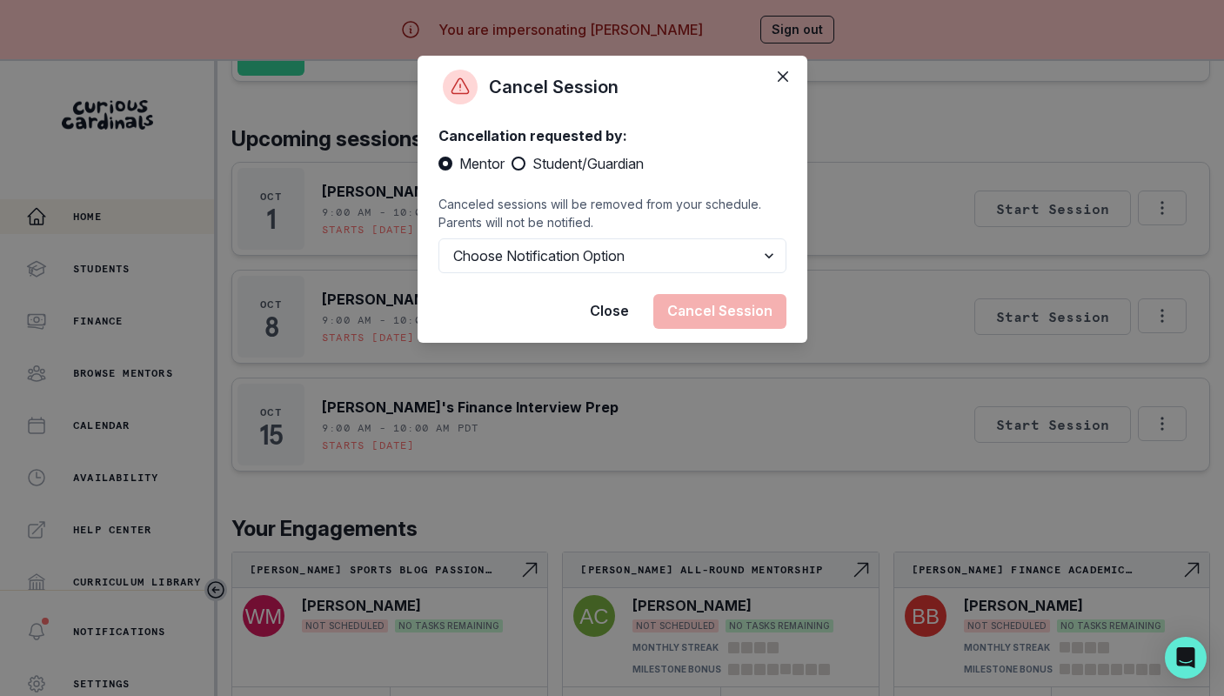
click at [938, 170] on div "Cancel Session Cancellation requested by: Mentor Student/Guardian Canceled sess…" at bounding box center [612, 348] width 1224 height 696
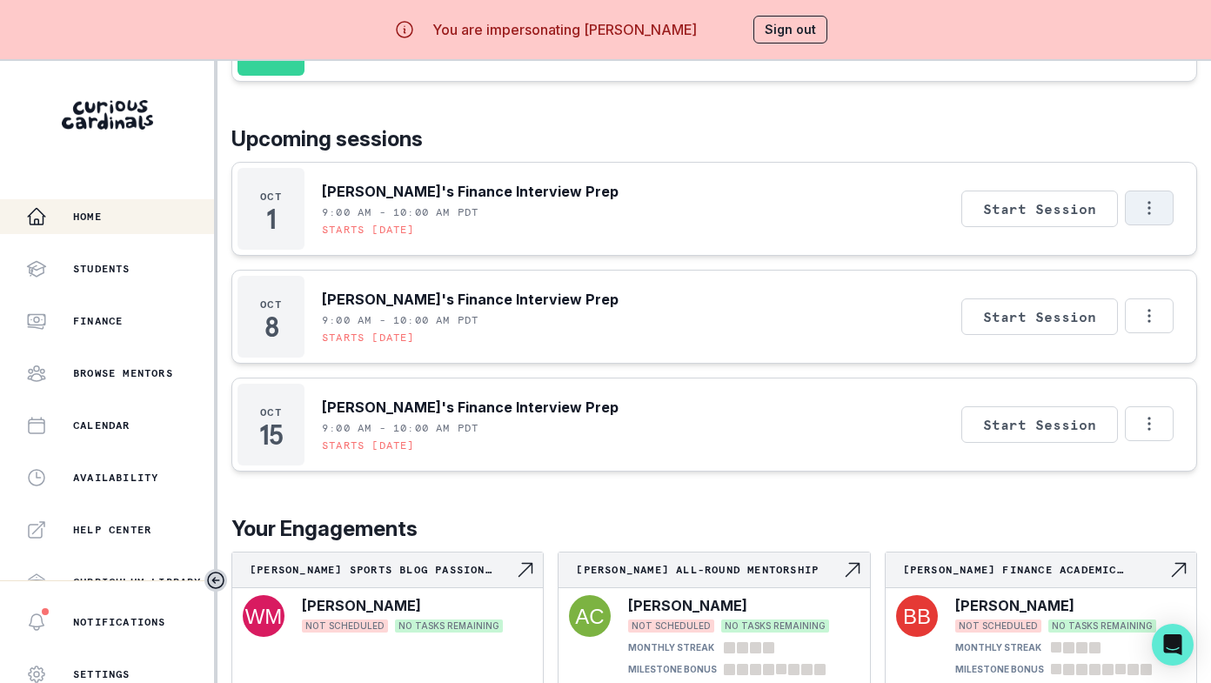
click at [1132, 206] on button "Options" at bounding box center [1149, 207] width 49 height 35
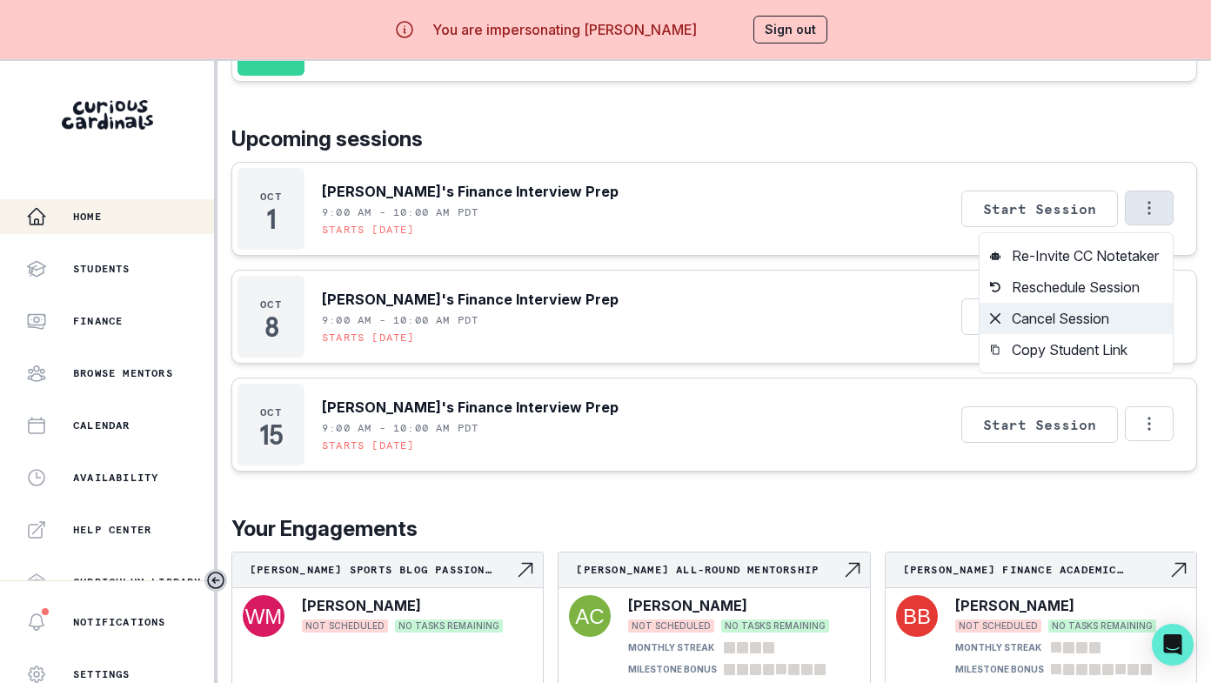
click at [1105, 320] on button "Cancel Session" at bounding box center [1075, 318] width 193 height 31
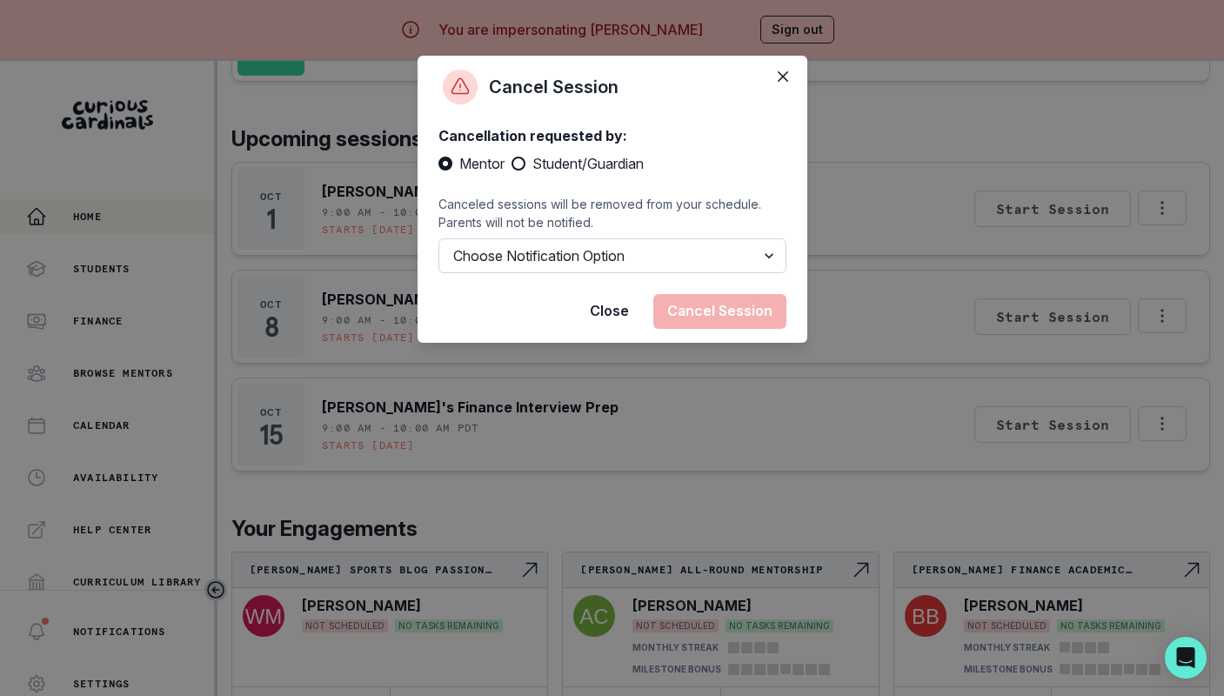
click at [585, 253] on select "Choose Notification Option Notify Family Do Not Notify Family" at bounding box center [612, 255] width 348 height 35
select select "option2"
click at [755, 318] on button "Cancel Session" at bounding box center [719, 311] width 133 height 35
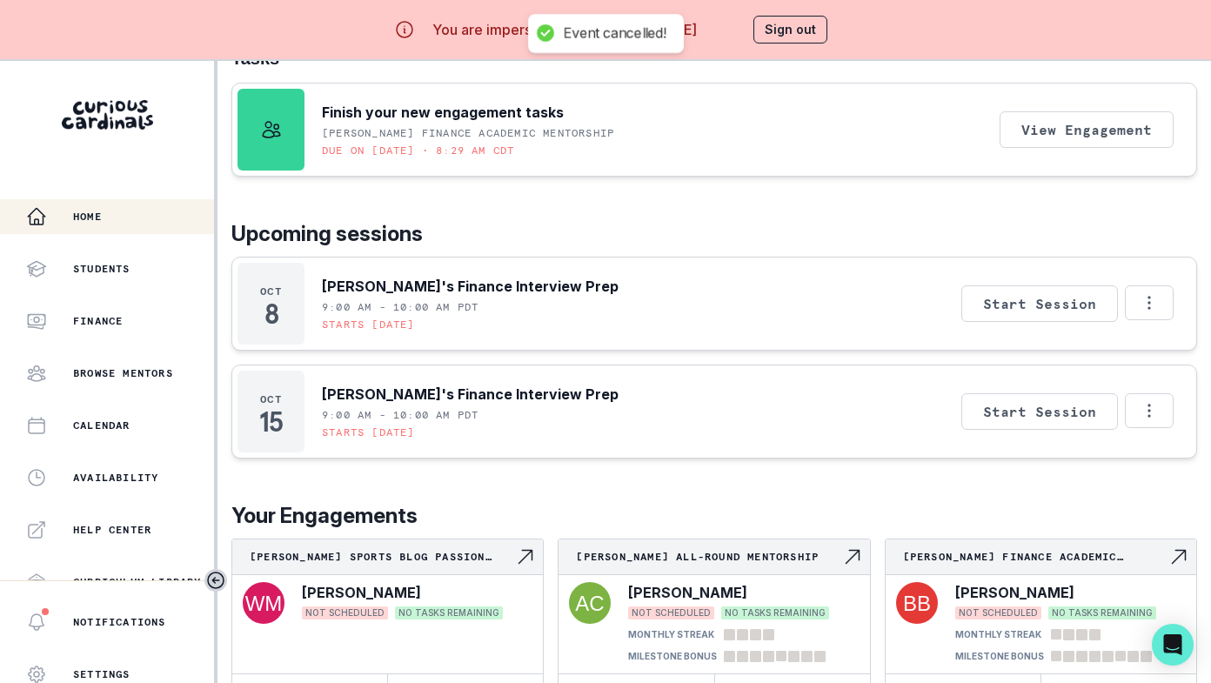
scroll to position [115, 0]
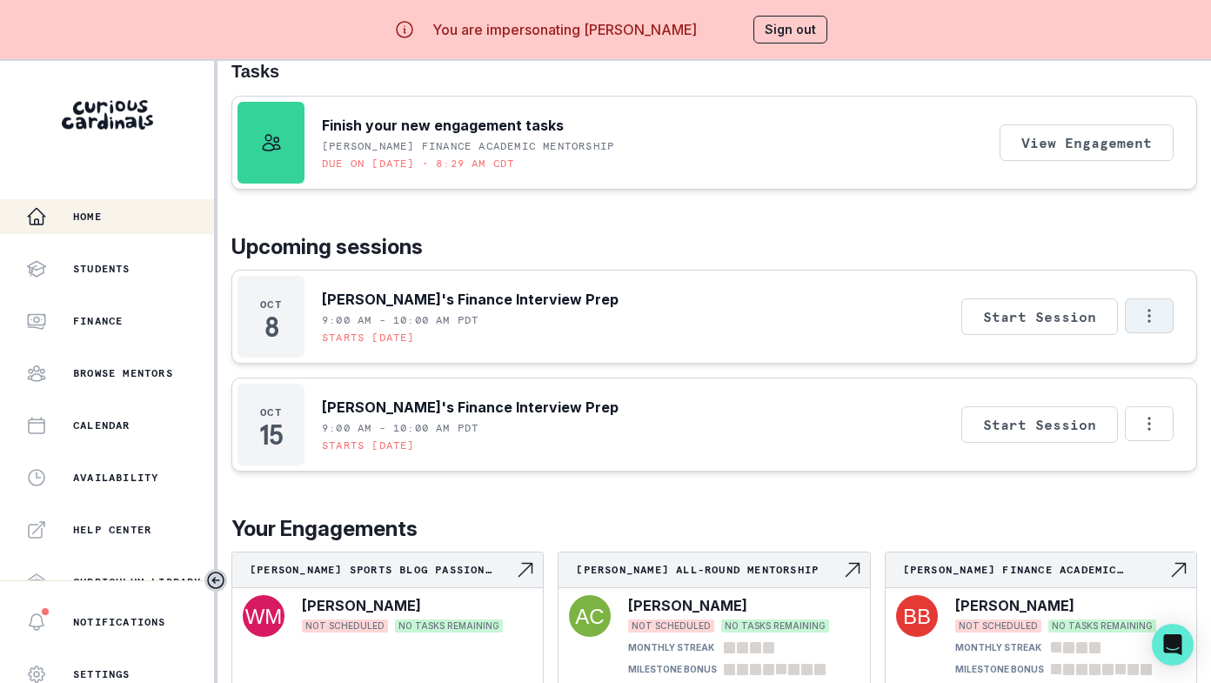
click at [1139, 315] on button "Options" at bounding box center [1149, 315] width 49 height 35
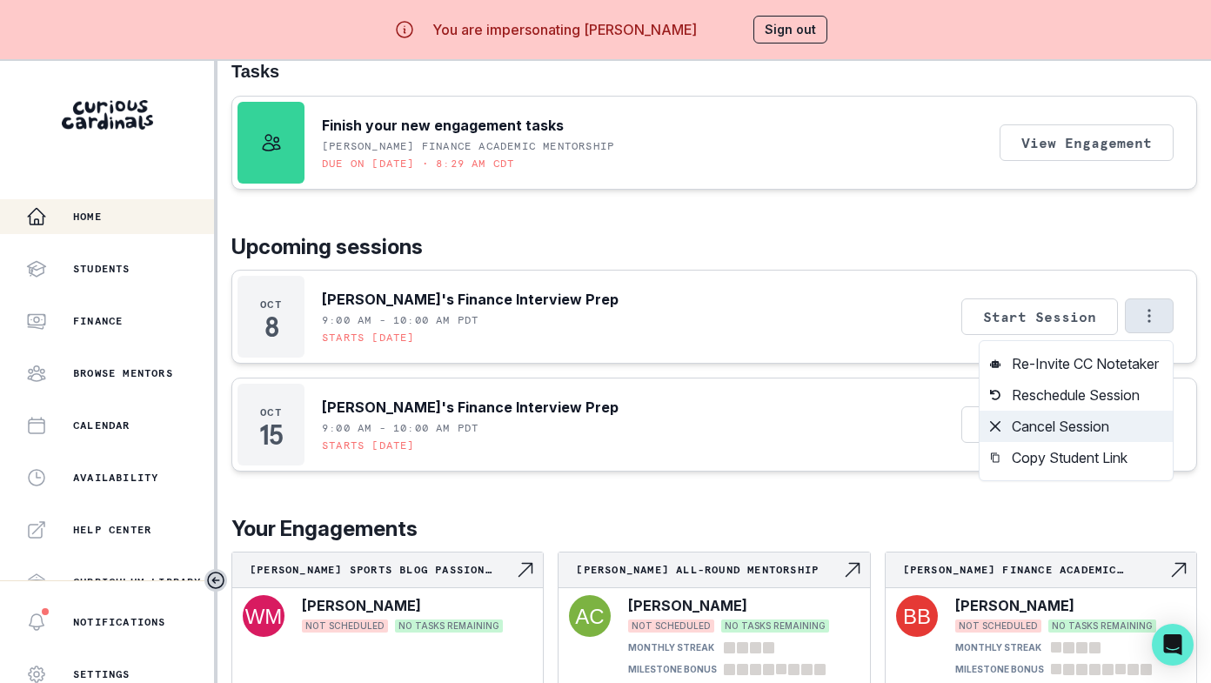
click at [1120, 427] on button "Cancel Session" at bounding box center [1075, 426] width 193 height 31
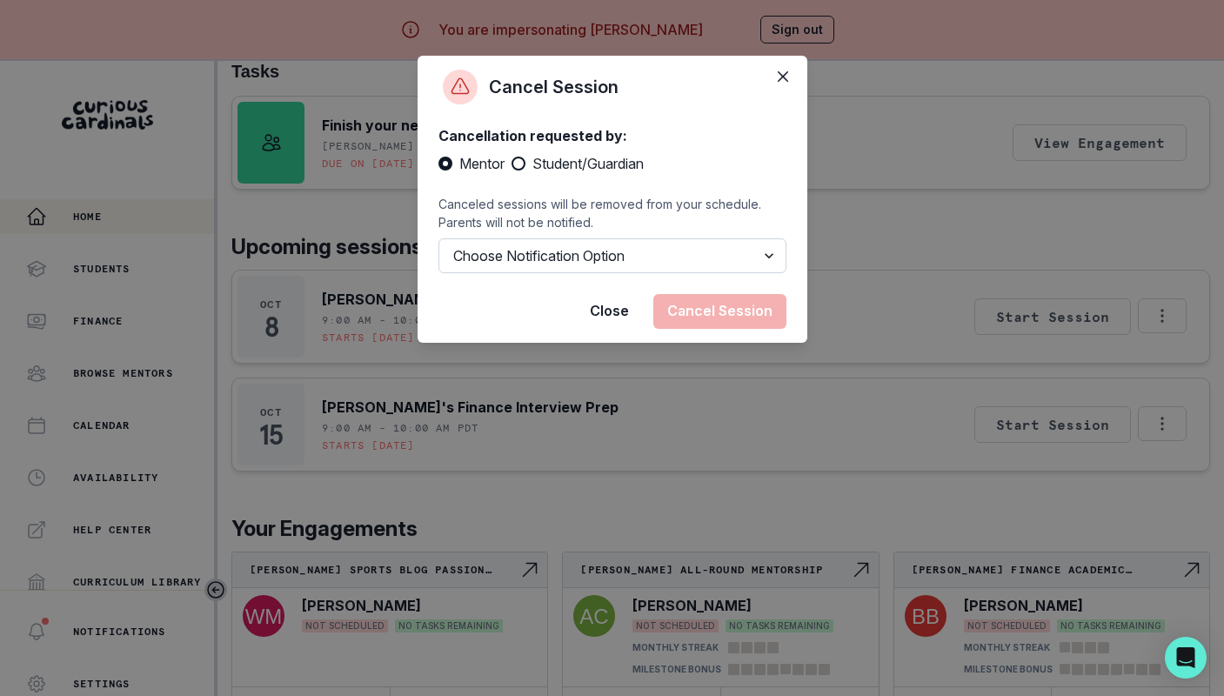
click at [698, 256] on select "Choose Notification Option Notify Family Do Not Notify Family" at bounding box center [612, 255] width 348 height 35
select select "option2"
click at [736, 310] on button "Cancel Session" at bounding box center [719, 311] width 133 height 35
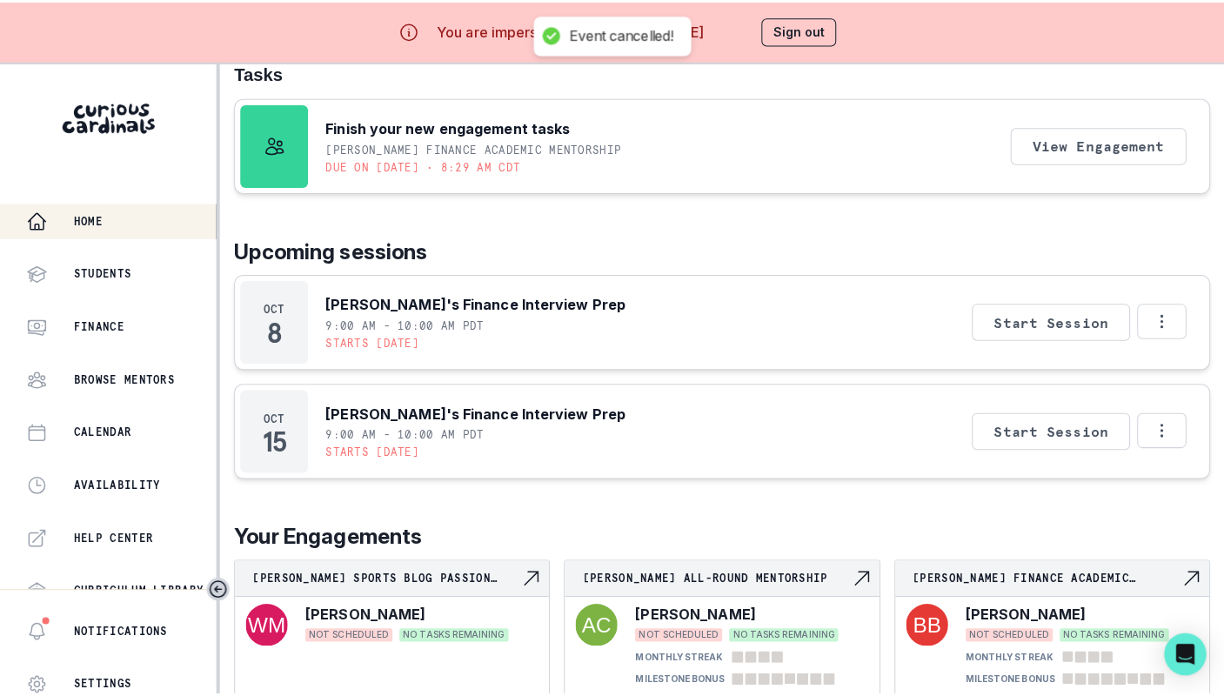
scroll to position [7, 0]
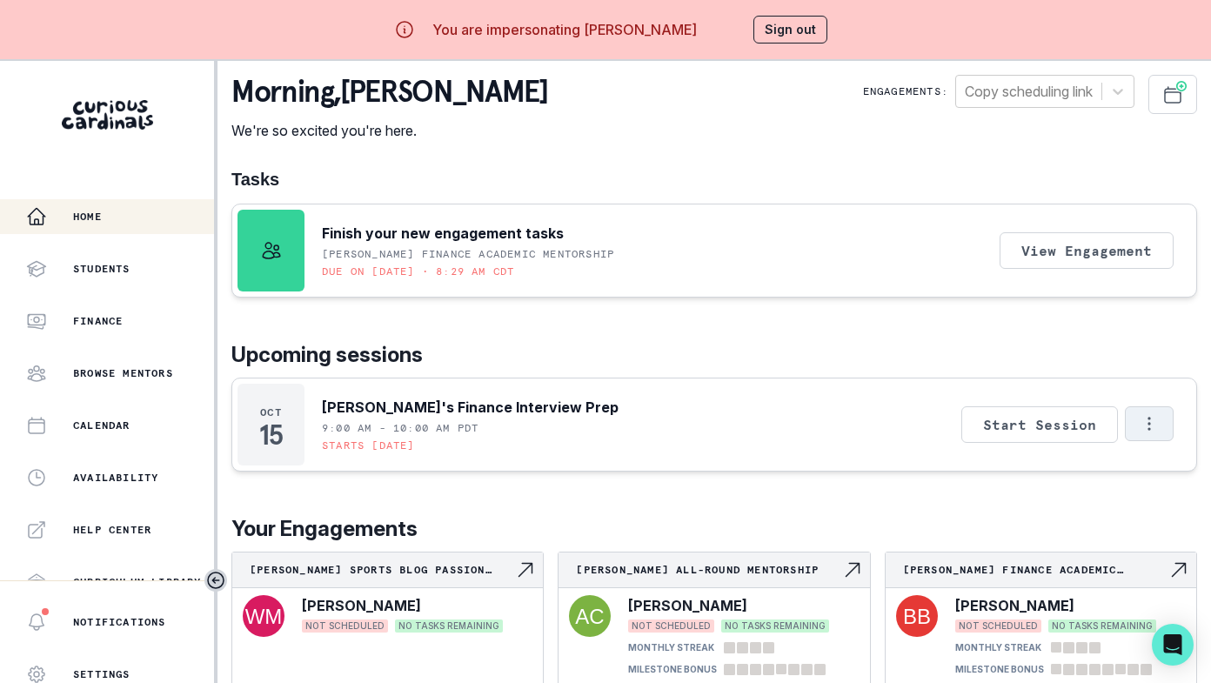
click at [1158, 422] on icon "Options" at bounding box center [1149, 423] width 19 height 19
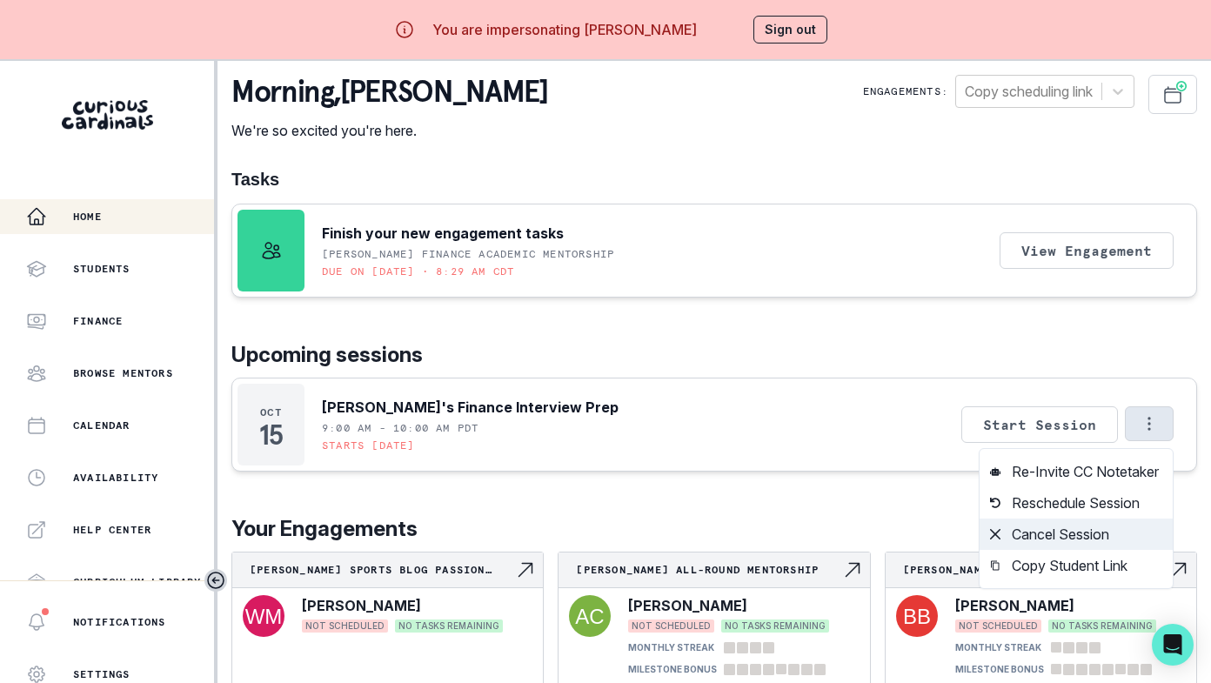
click at [1098, 538] on button "Cancel Session" at bounding box center [1075, 533] width 193 height 31
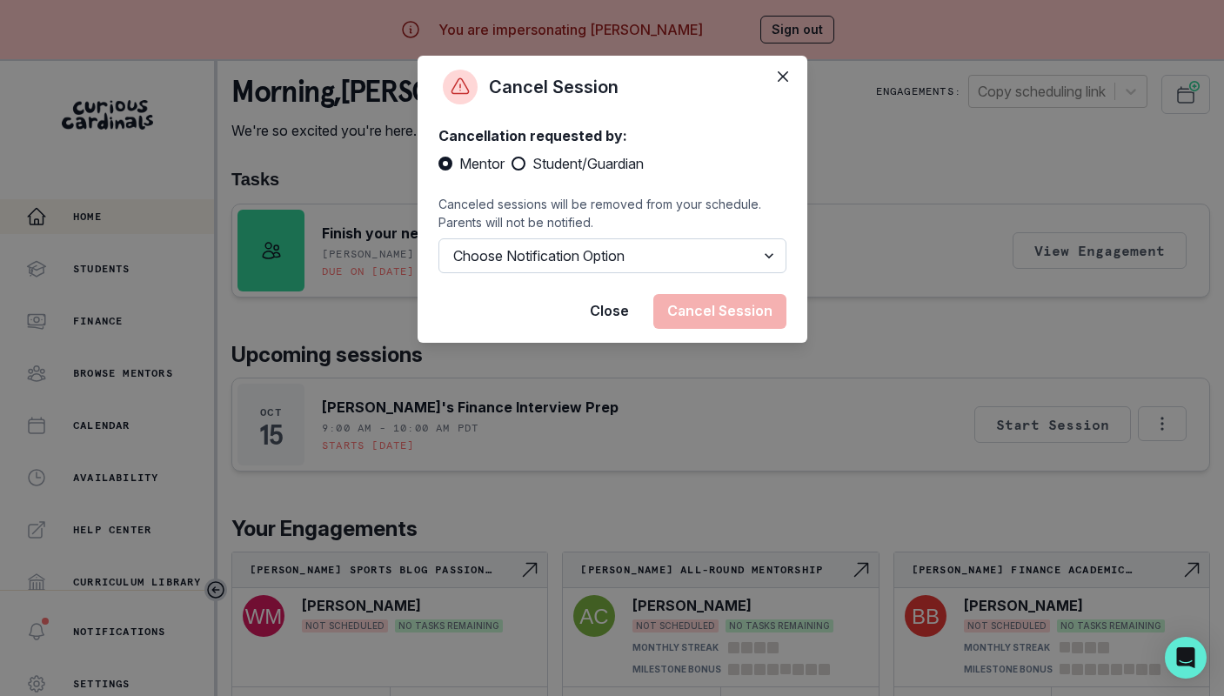
click at [672, 251] on select "Choose Notification Option Notify Family Do Not Notify Family" at bounding box center [612, 255] width 348 height 35
select select "option2"
click at [715, 317] on button "Cancel Session" at bounding box center [719, 311] width 133 height 35
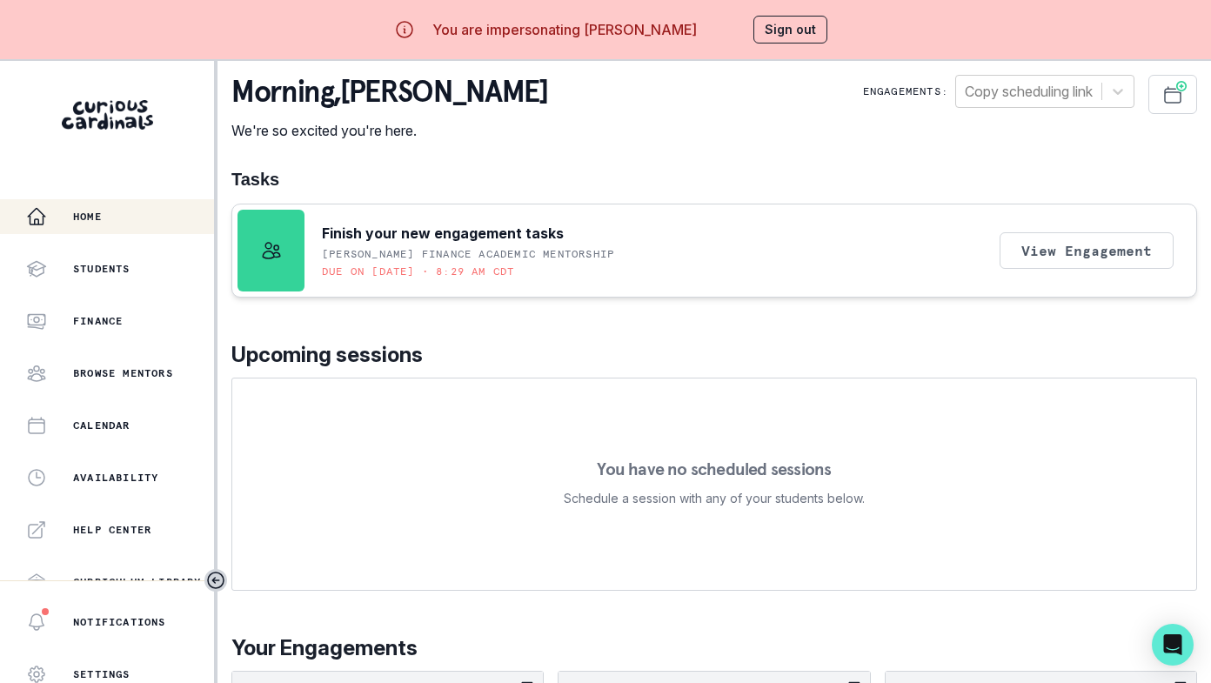
click at [799, 43] on button "Sign out" at bounding box center [790, 30] width 74 height 28
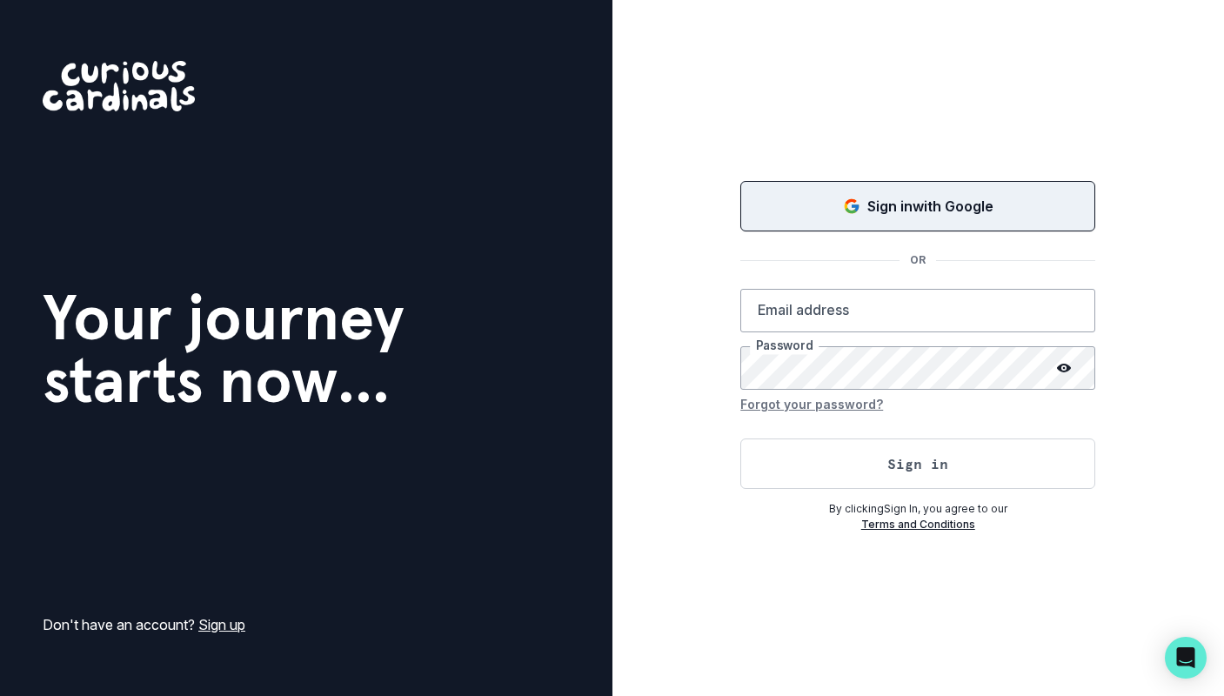
click at [894, 197] on p "Sign in with Google" at bounding box center [930, 206] width 126 height 21
